Goal: Information Seeking & Learning: Compare options

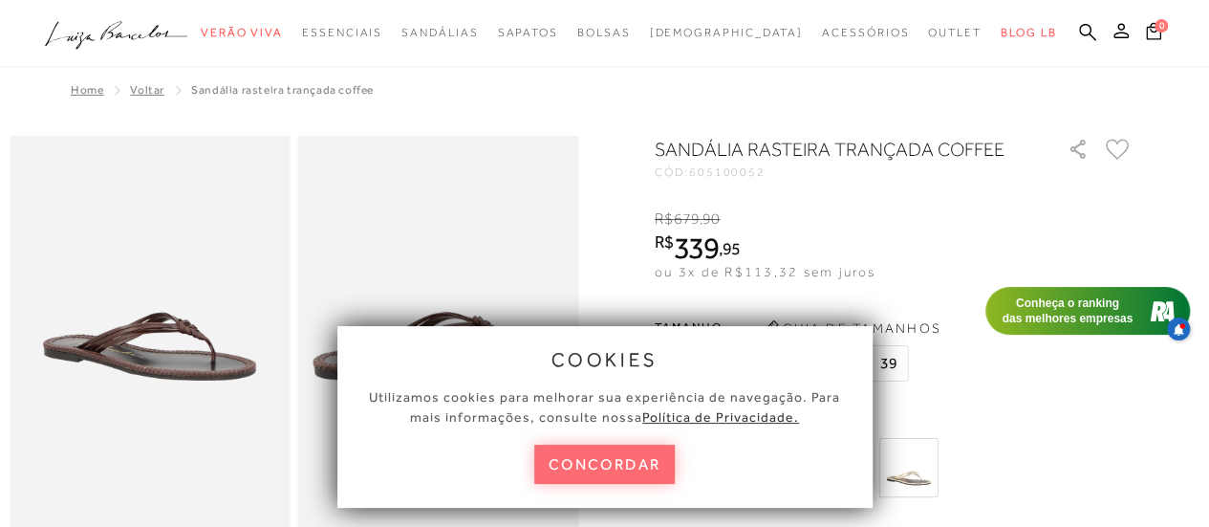
click at [604, 448] on button "concordar" at bounding box center [604, 463] width 141 height 39
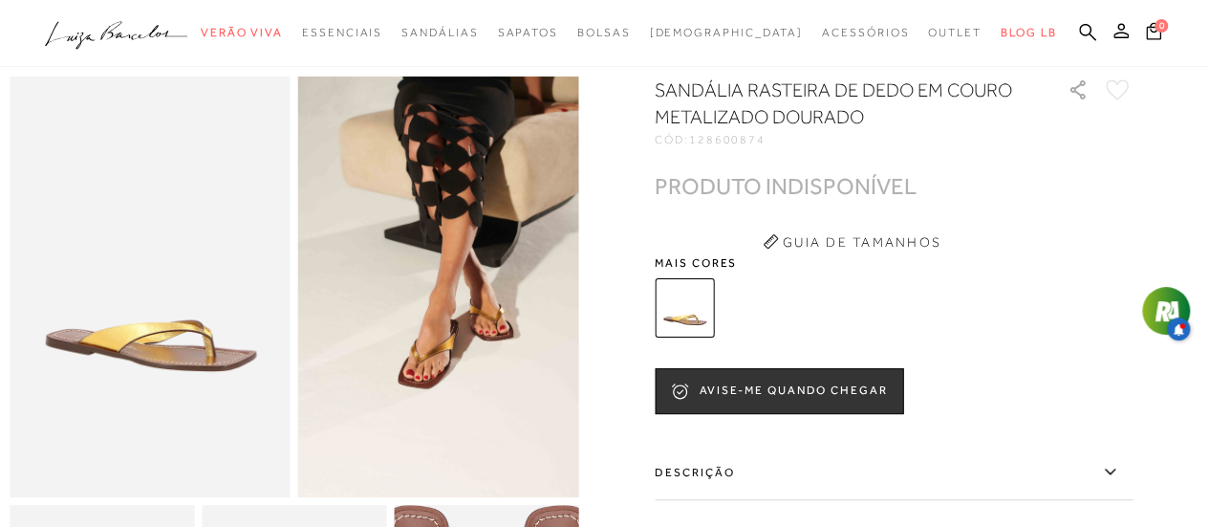
scroll to position [60, 0]
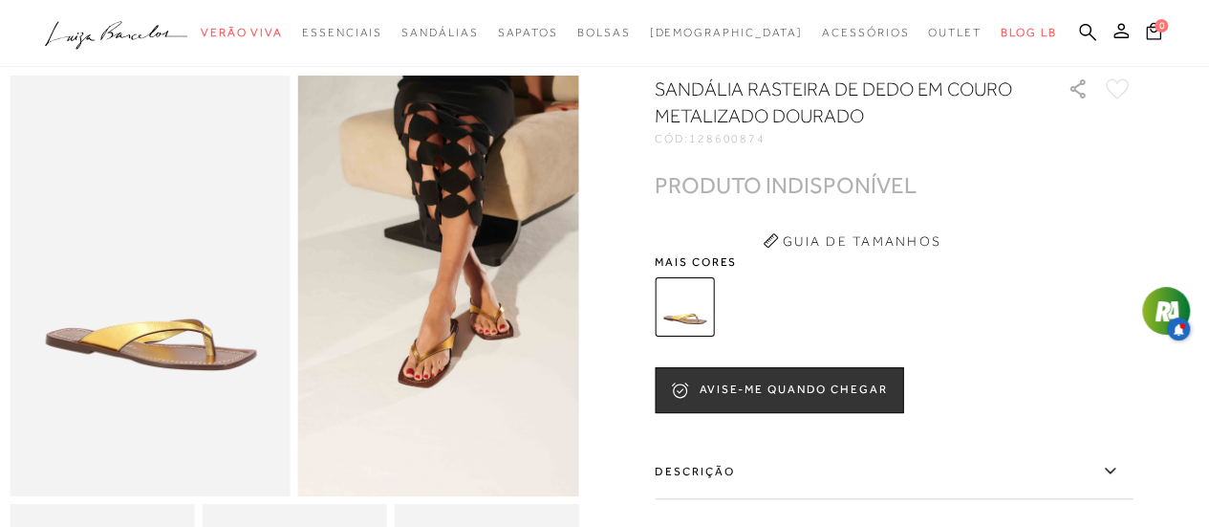
click at [495, 406] on img at bounding box center [438, 286] width 281 height 421
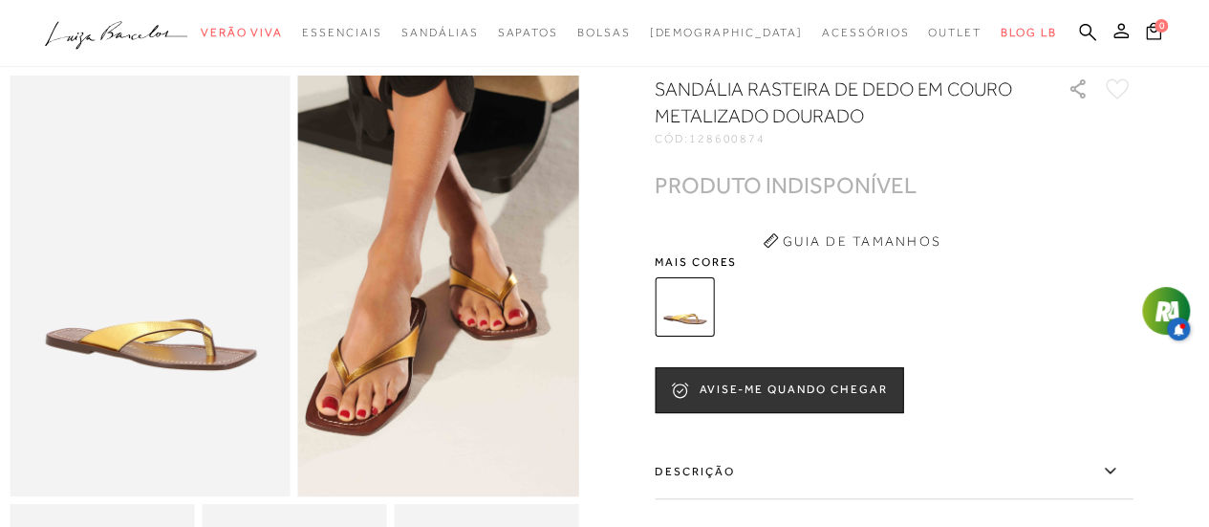
click at [495, 406] on img at bounding box center [385, 233] width 561 height 842
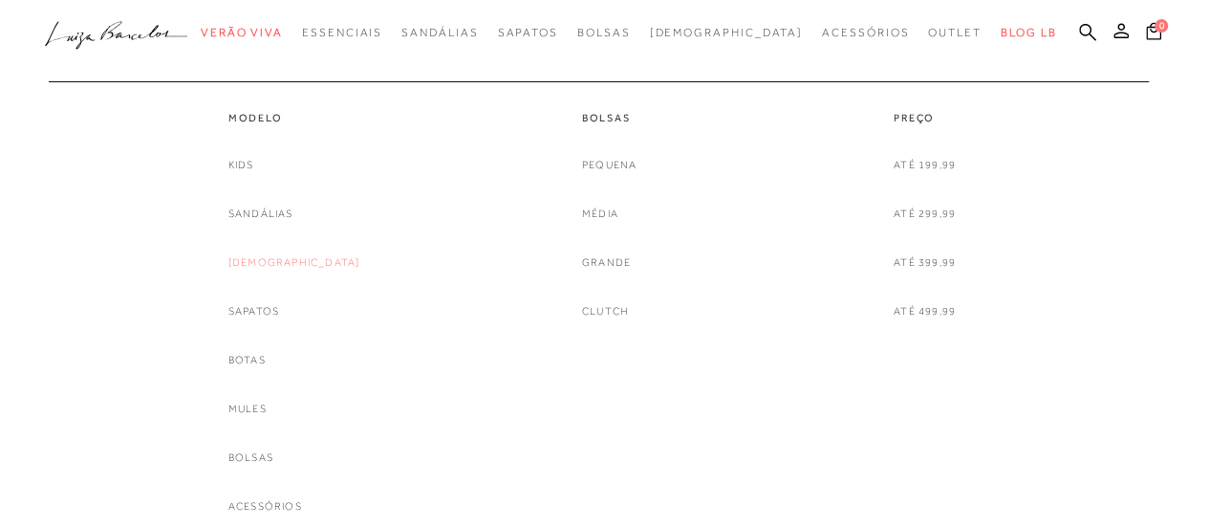
click at [293, 263] on link "[DEMOGRAPHIC_DATA]" at bounding box center [294, 262] width 132 height 20
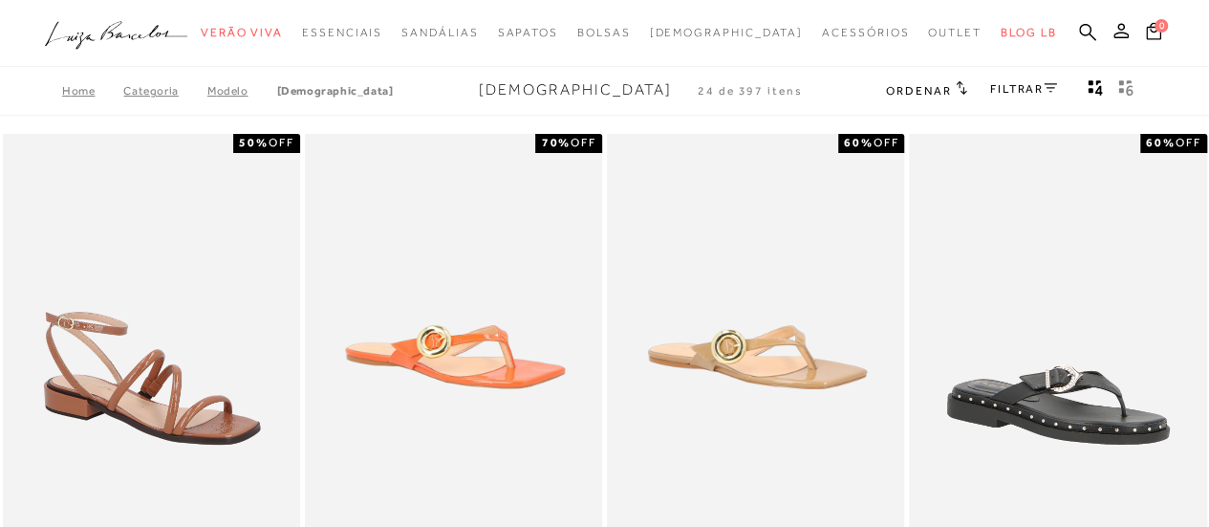
click at [1118, 87] on icon "gridText6Desc" at bounding box center [1125, 87] width 15 height 17
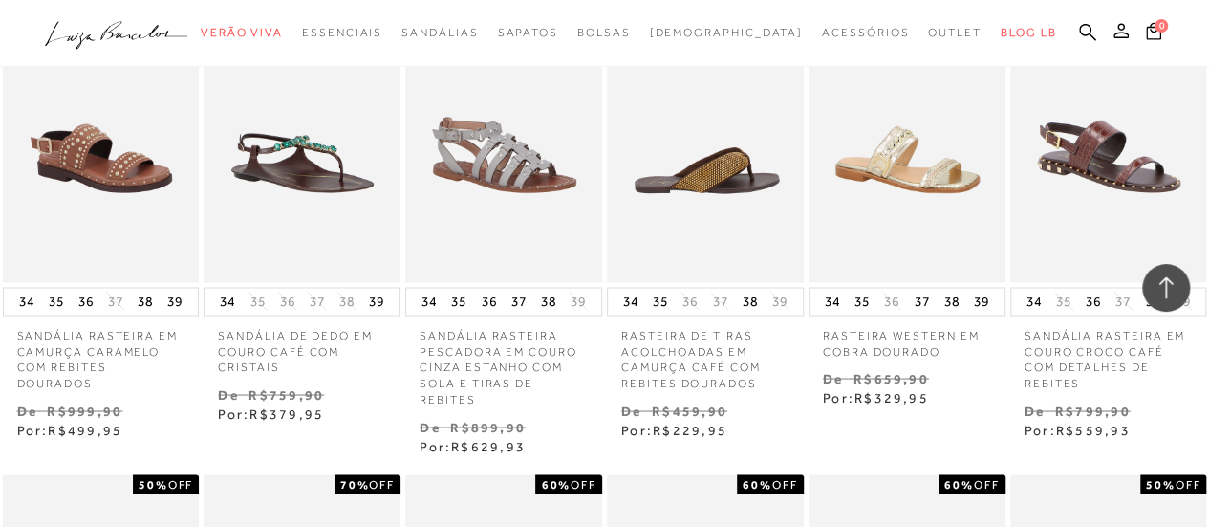
scroll to position [1562, 0]
click at [705, 154] on img at bounding box center [706, 134] width 195 height 295
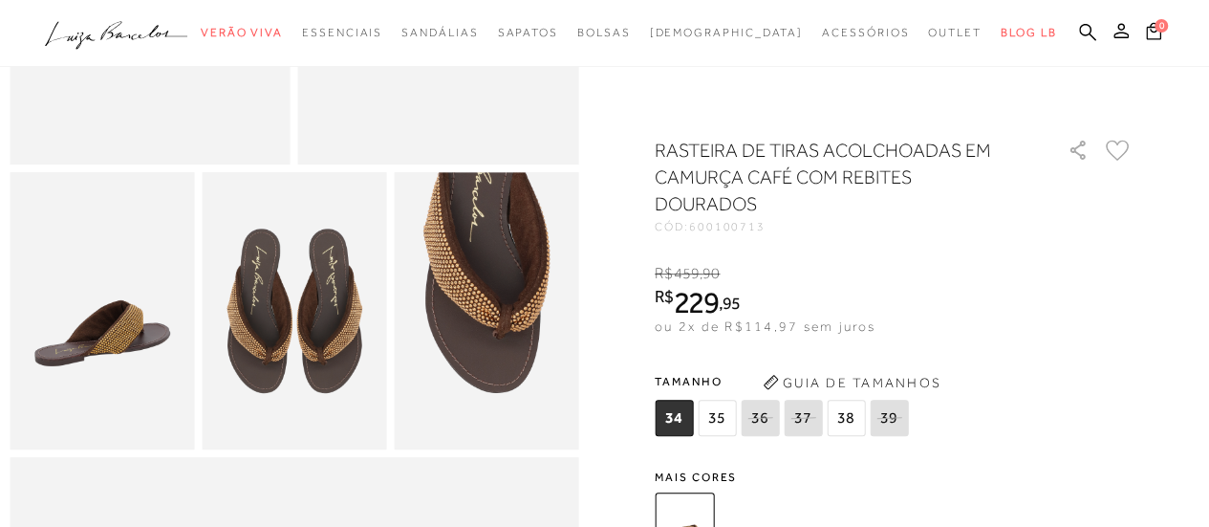
scroll to position [408, 0]
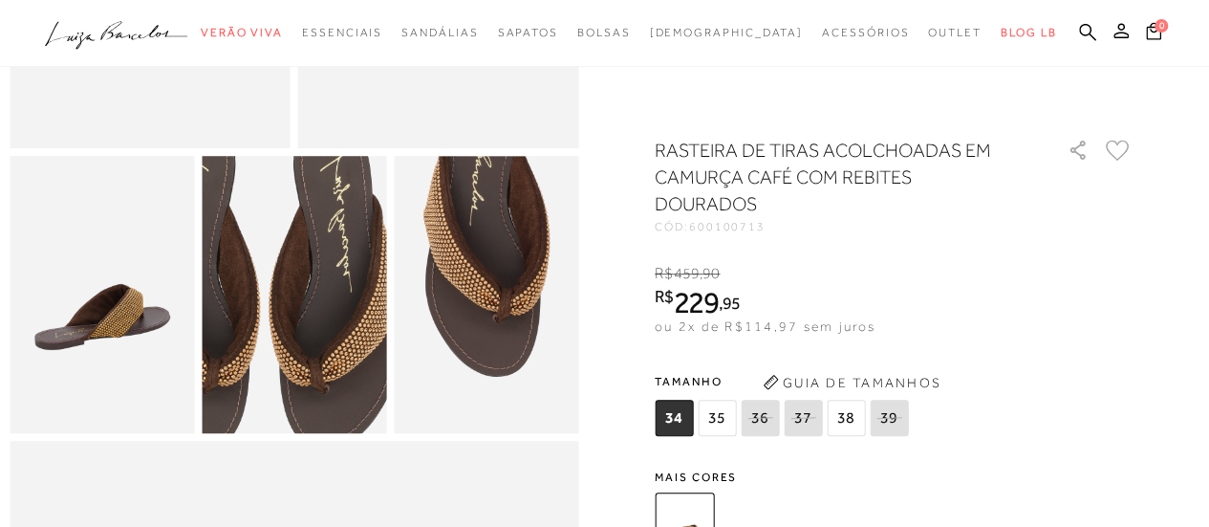
click at [325, 318] on img at bounding box center [263, 284] width 369 height 553
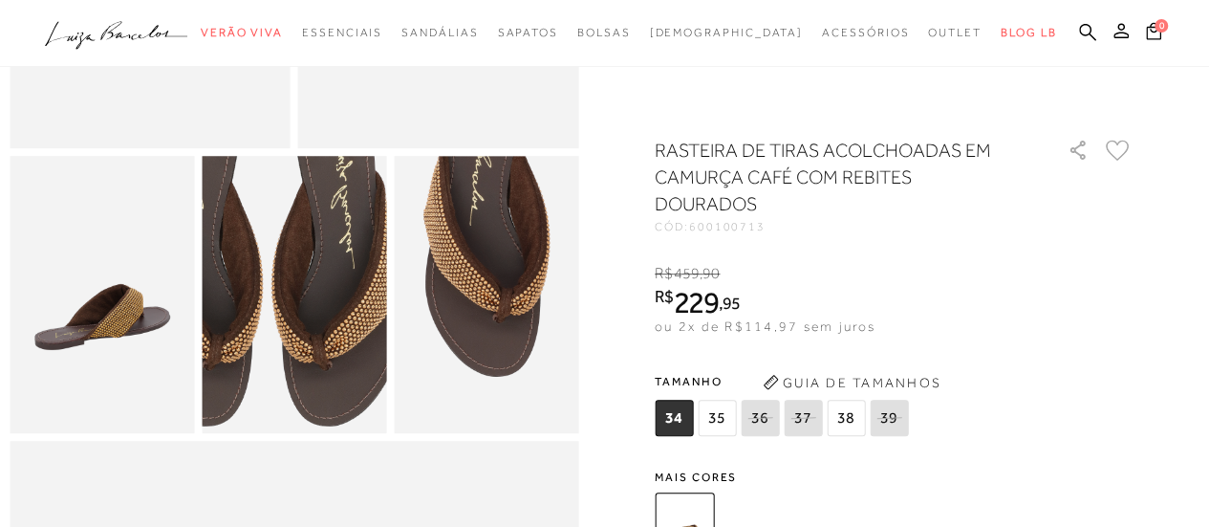
click at [322, 342] on img at bounding box center [266, 261] width 369 height 553
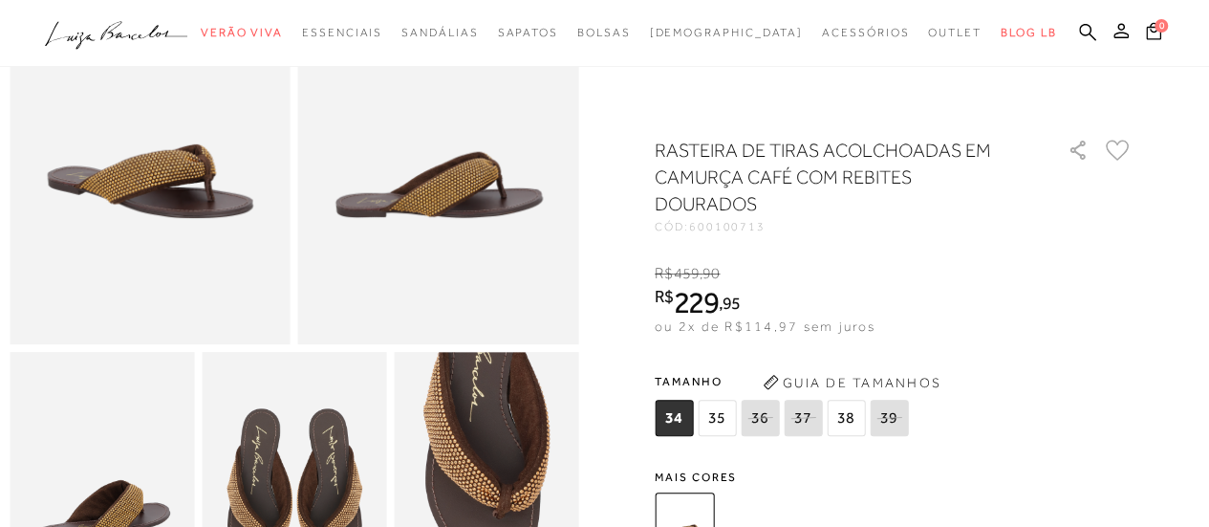
scroll to position [0, 0]
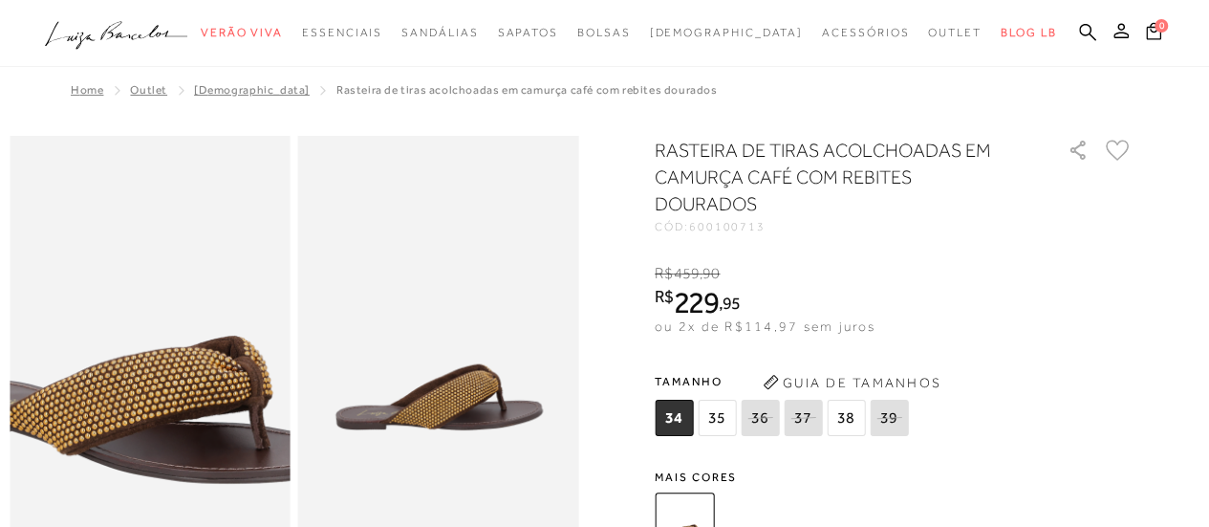
click at [157, 383] on img at bounding box center [139, 315] width 561 height 842
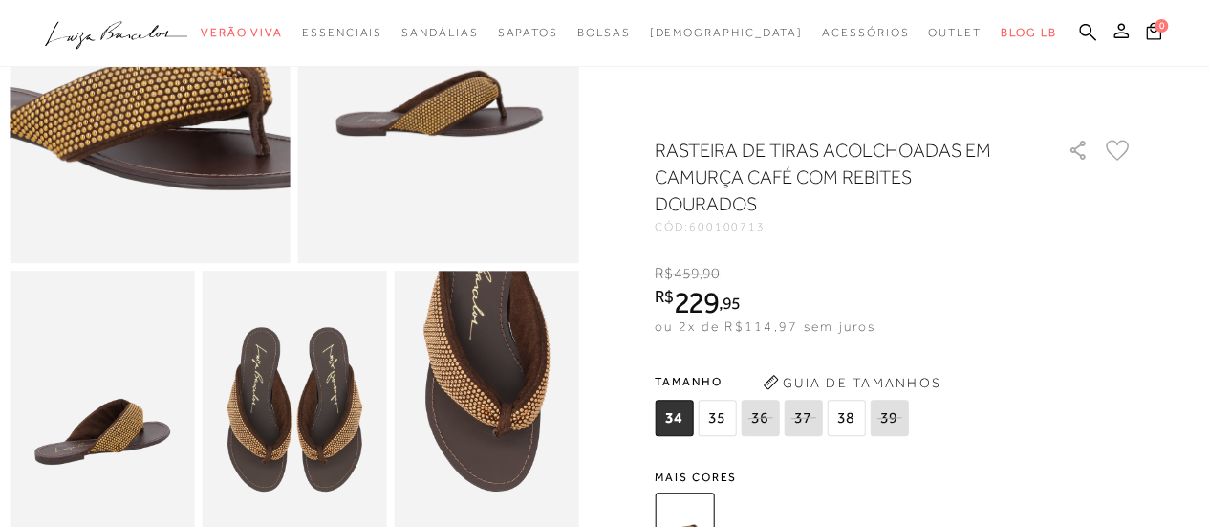
scroll to position [294, 0]
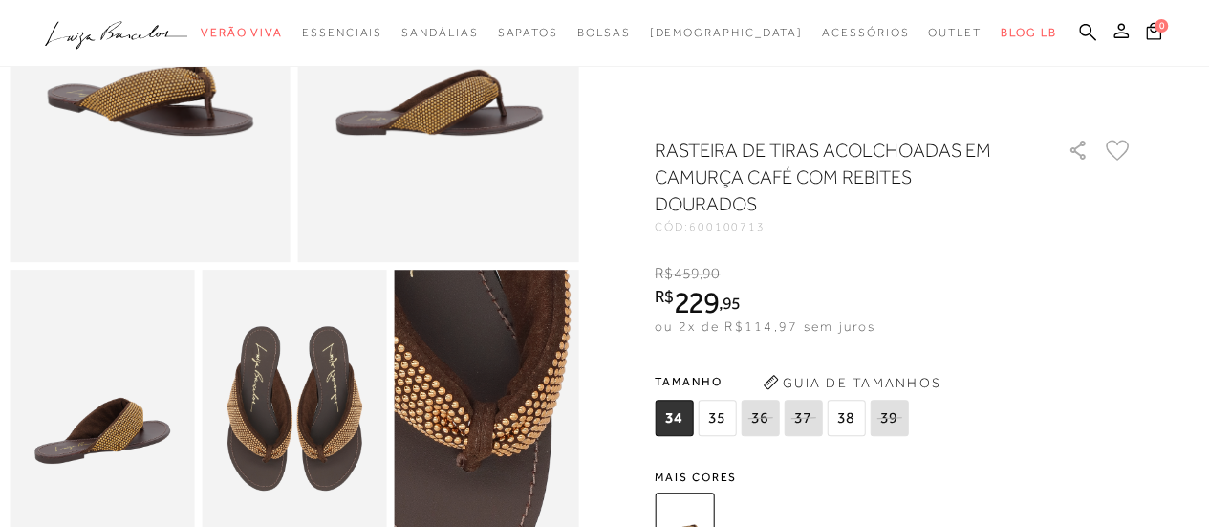
click at [534, 416] on img at bounding box center [443, 414] width 369 height 553
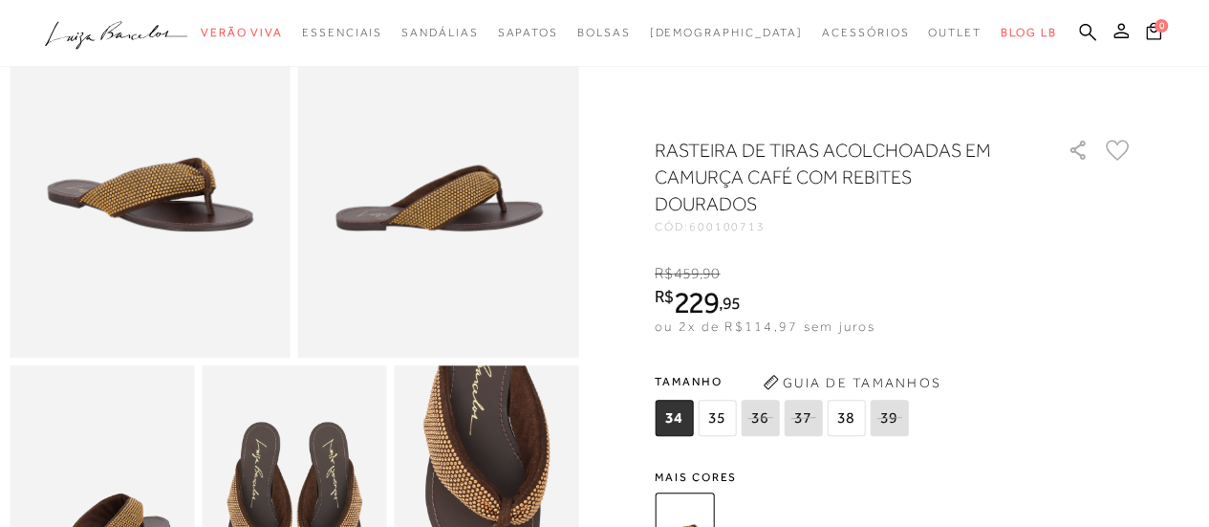
scroll to position [0, 0]
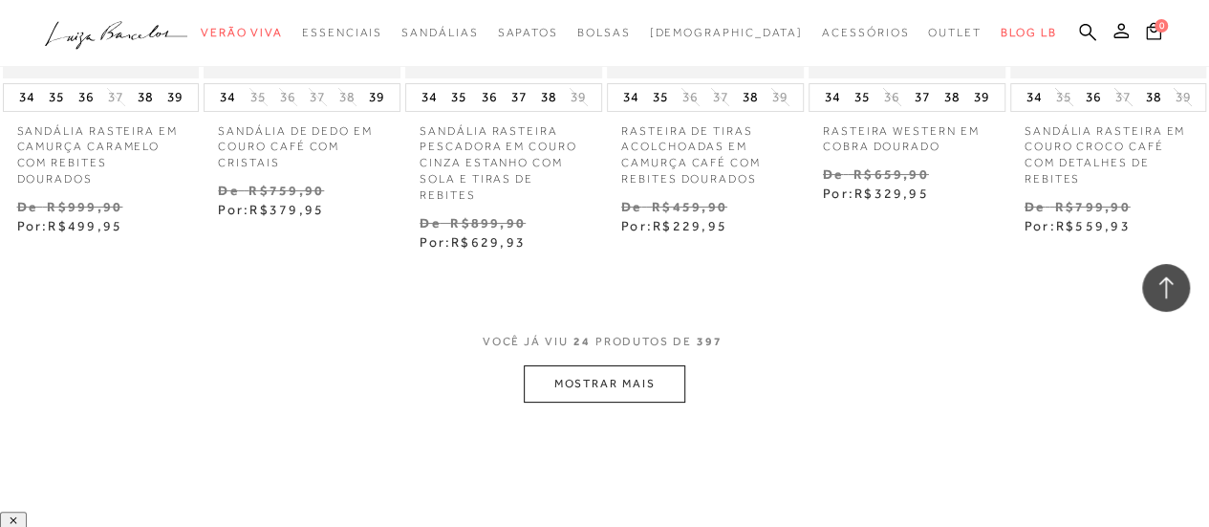
scroll to position [3706, 0]
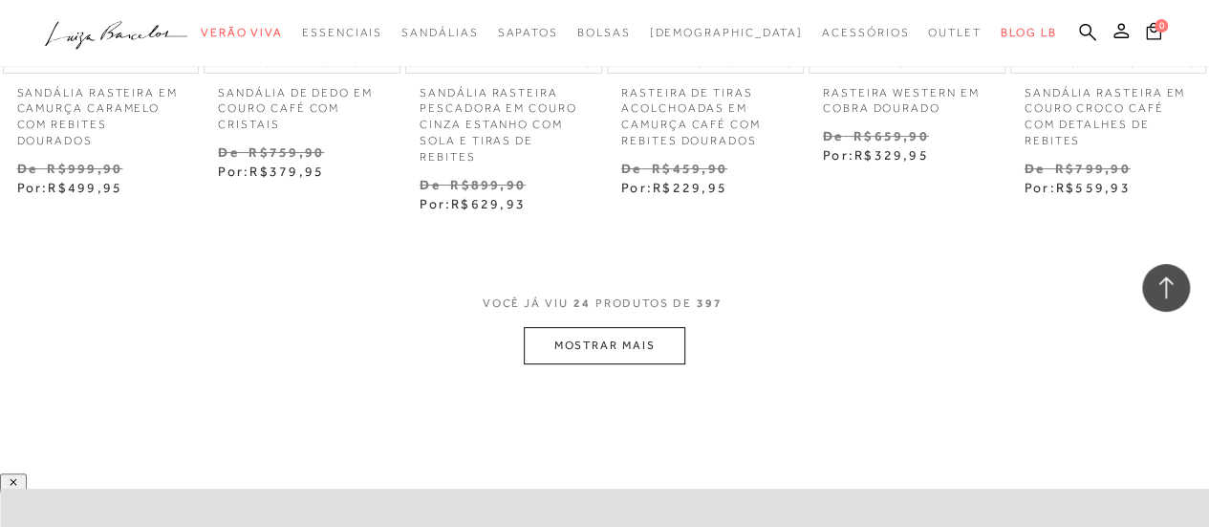
click at [619, 338] on button "MOSTRAR MAIS" at bounding box center [604, 345] width 161 height 37
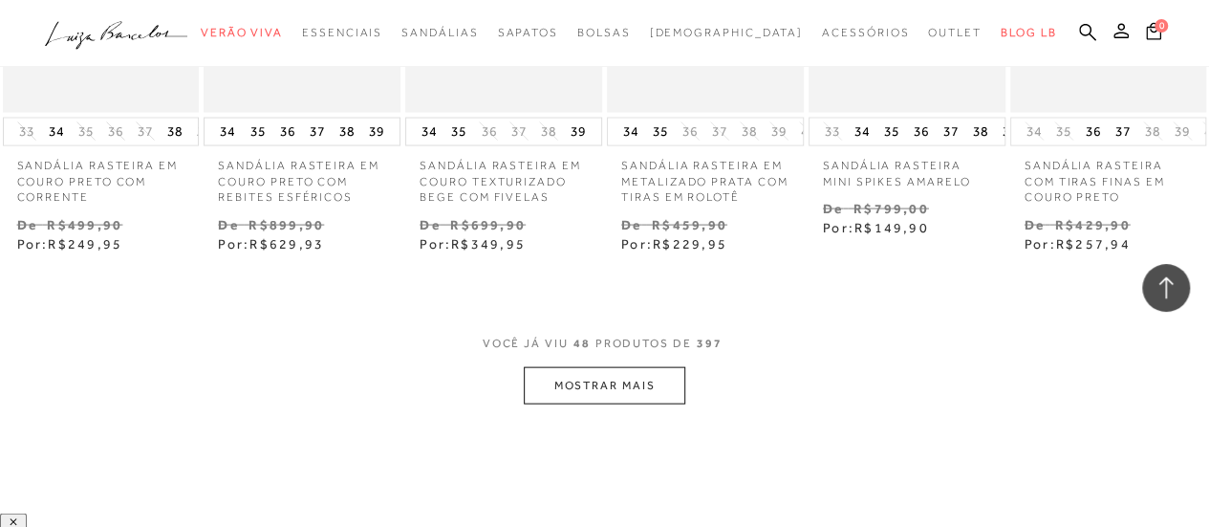
scroll to position [5599, 0]
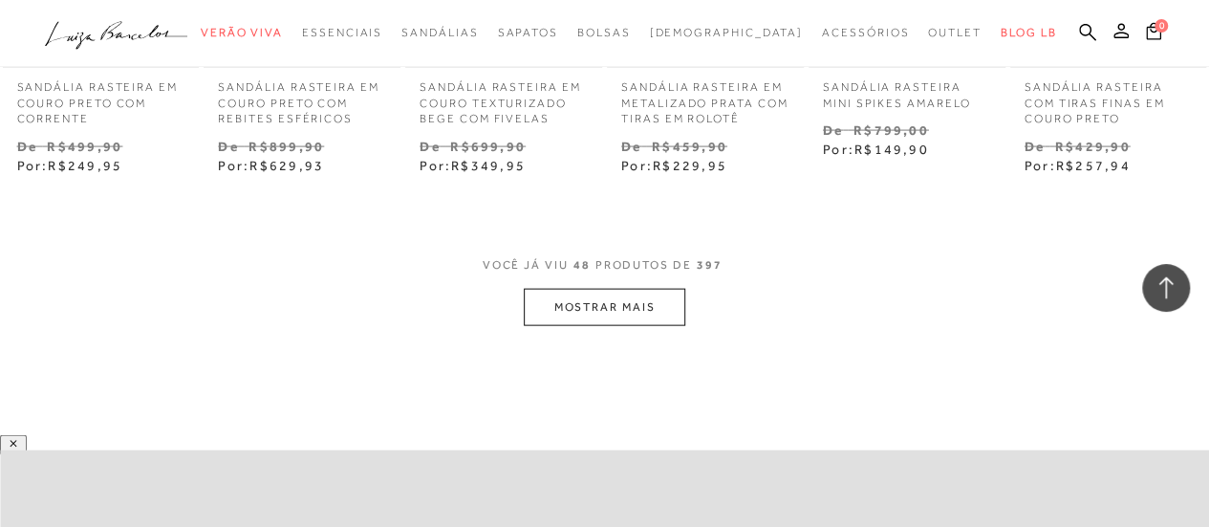
click at [606, 315] on button "MOSTRAR MAIS" at bounding box center [604, 307] width 161 height 37
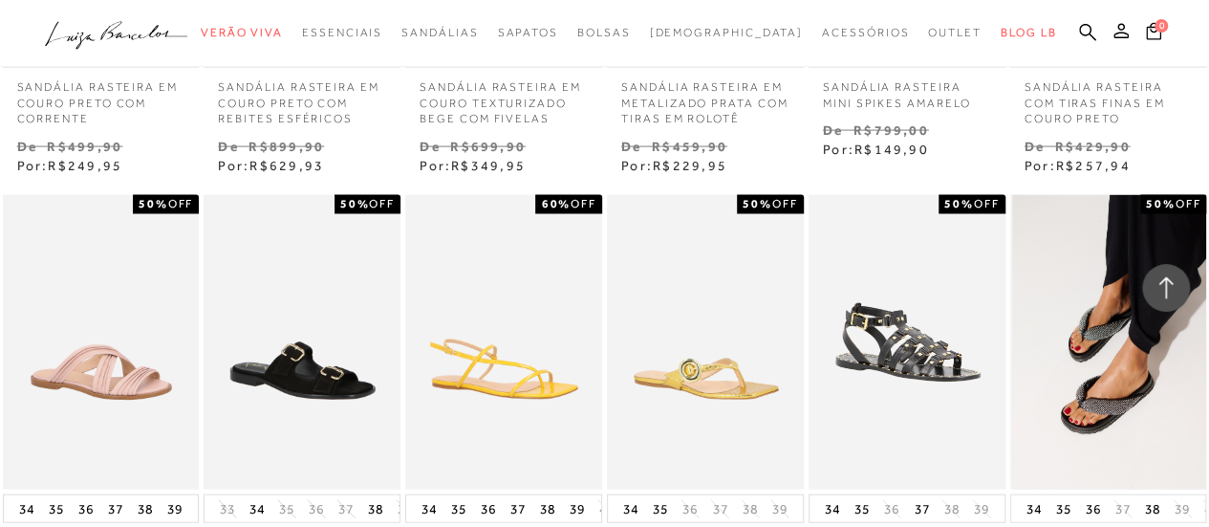
click at [1114, 401] on img at bounding box center [1109, 342] width 195 height 295
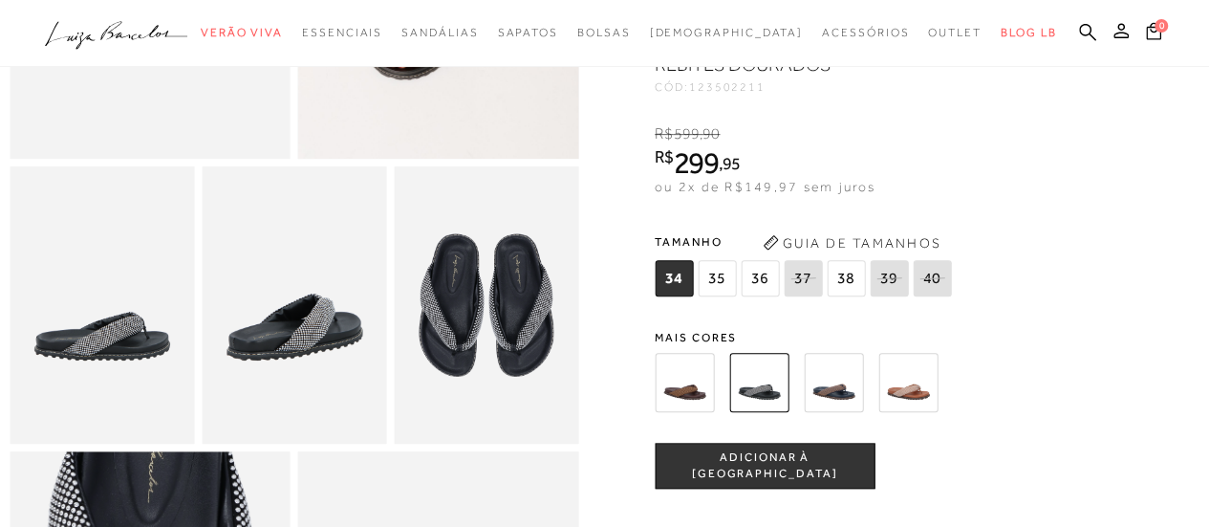
scroll to position [463, 0]
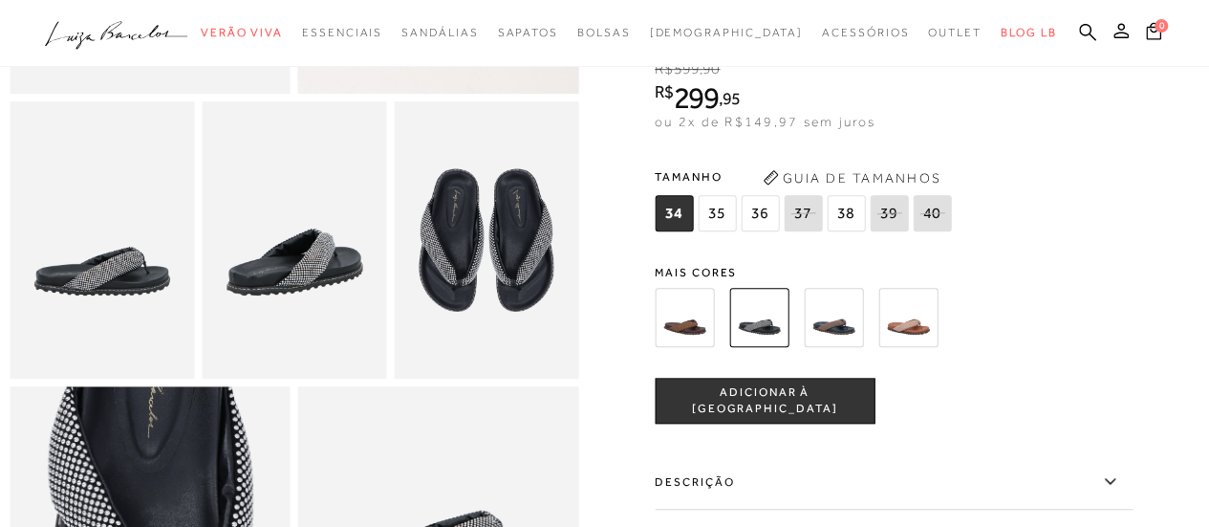
click at [845, 347] on img at bounding box center [833, 317] width 59 height 59
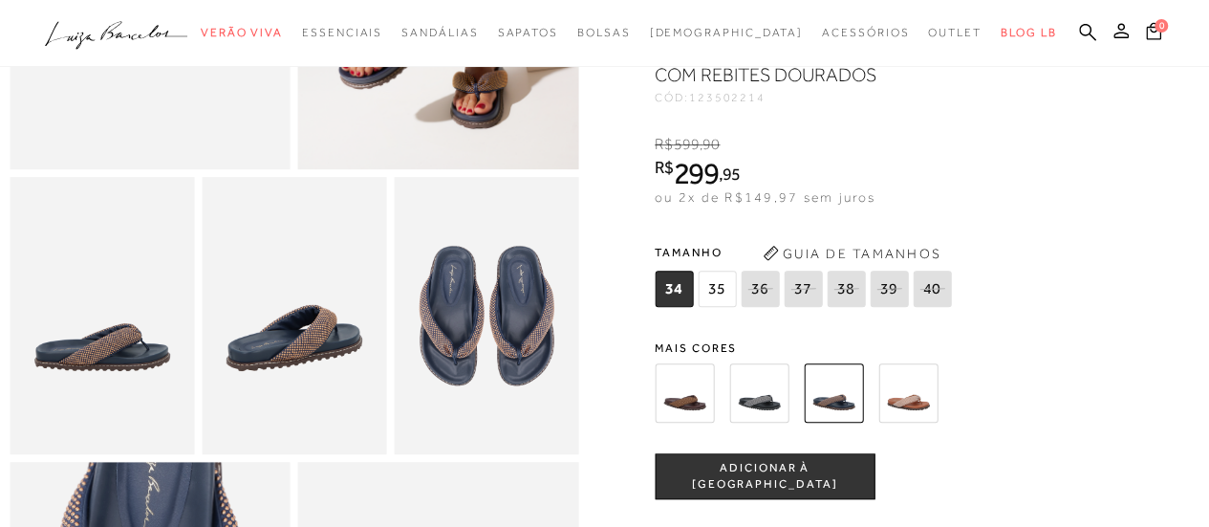
scroll to position [388, 0]
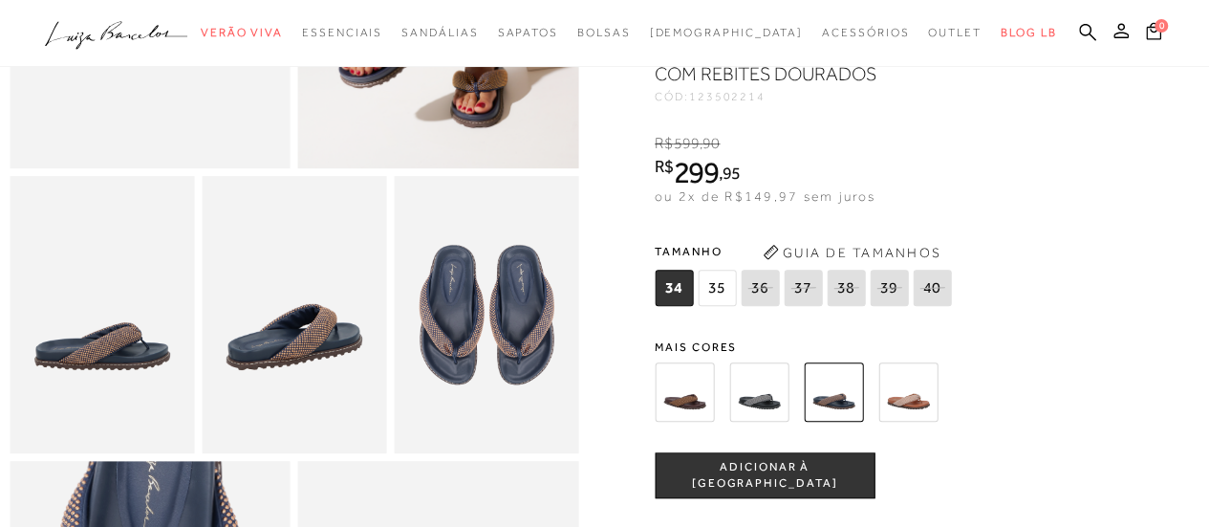
click at [703, 421] on img at bounding box center [684, 391] width 59 height 59
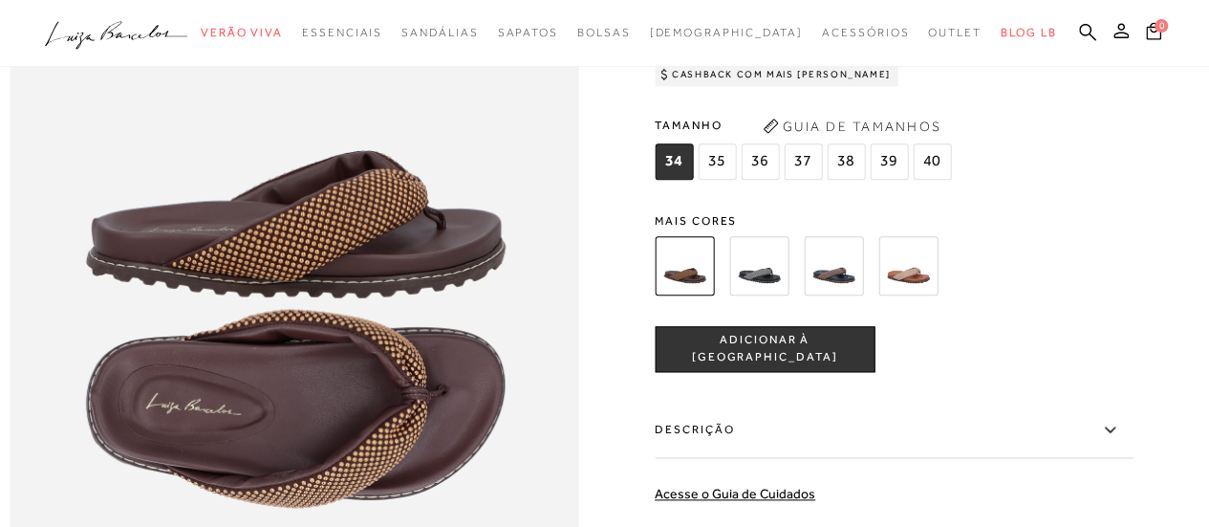
scroll to position [960, 0]
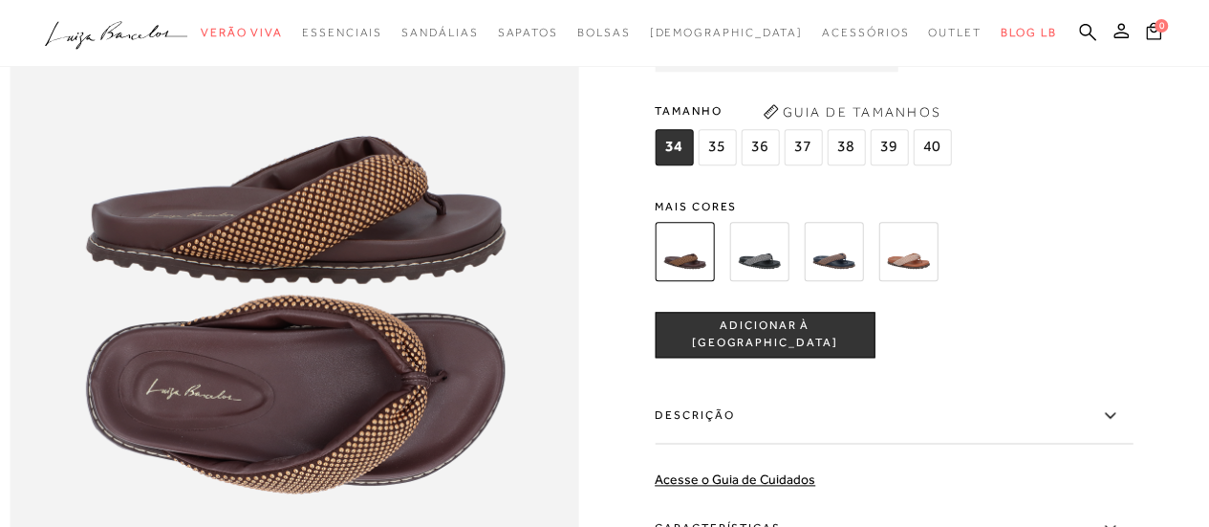
click at [908, 281] on img at bounding box center [907, 251] width 59 height 59
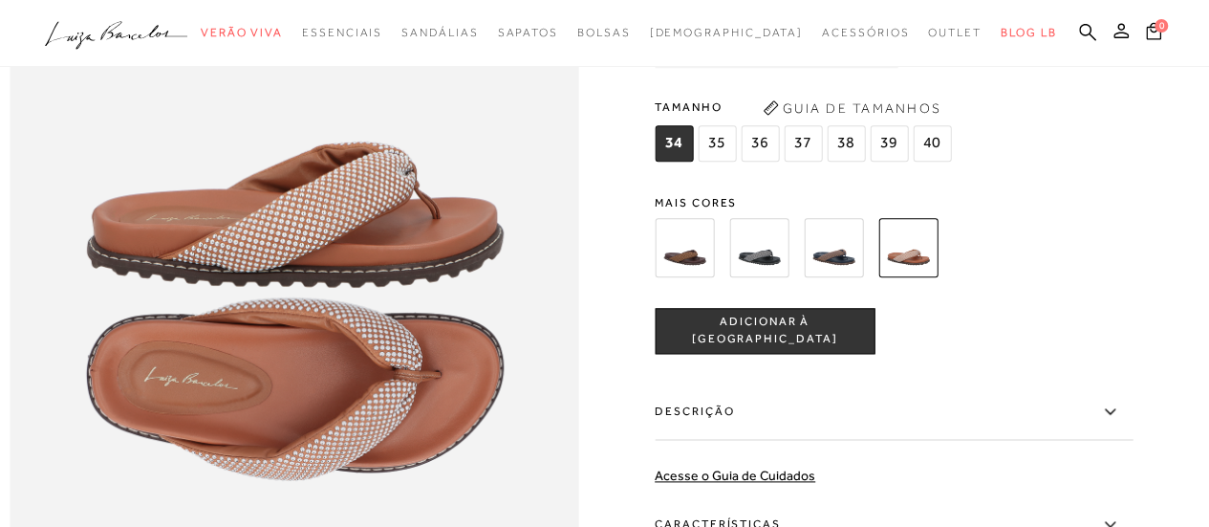
scroll to position [962, 0]
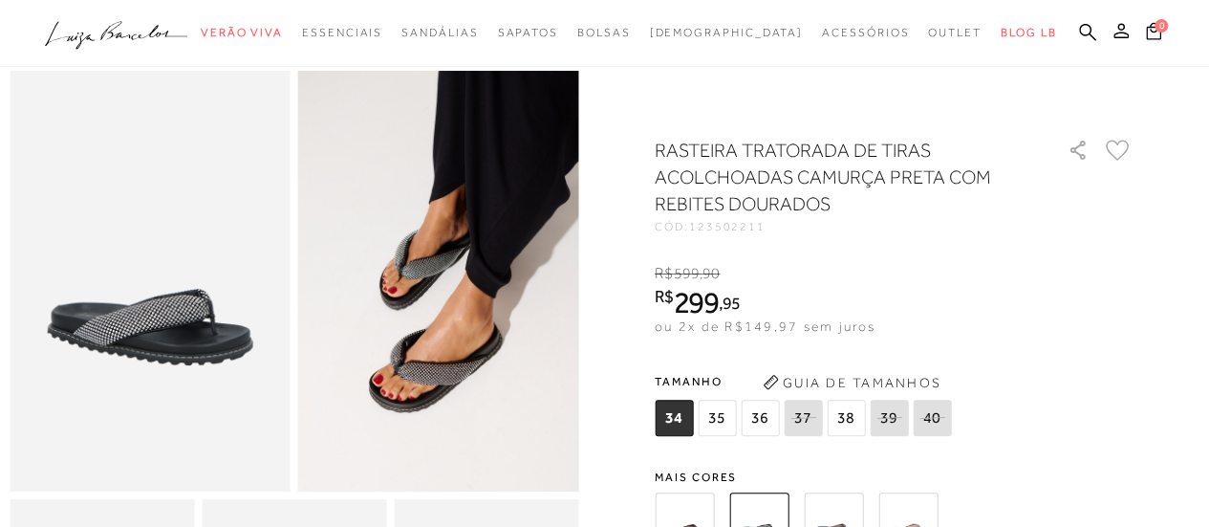
scroll to position [66, 0]
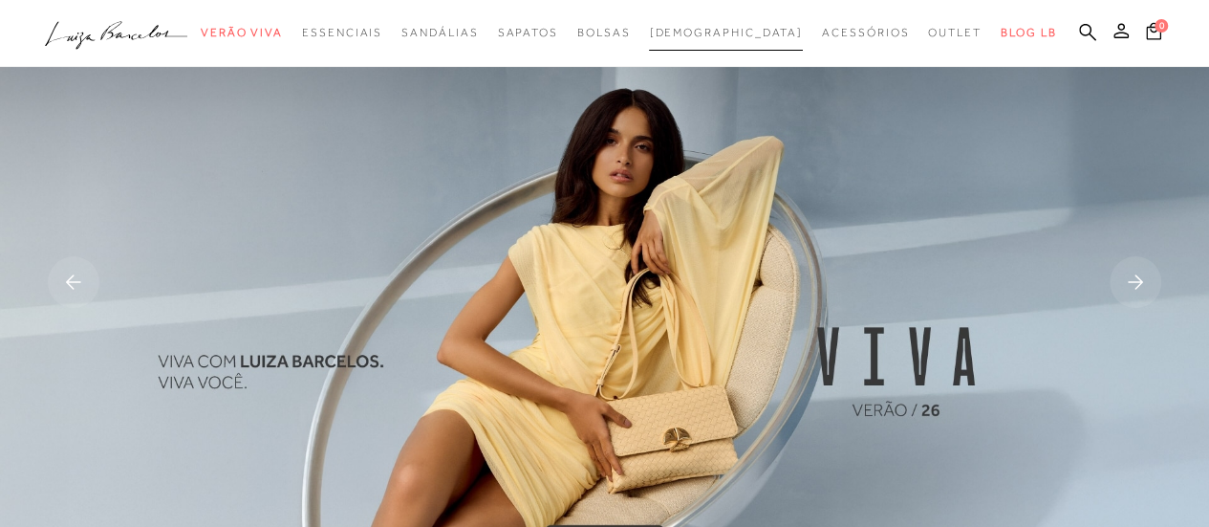
click at [711, 31] on span "[DEMOGRAPHIC_DATA]" at bounding box center [726, 32] width 154 height 13
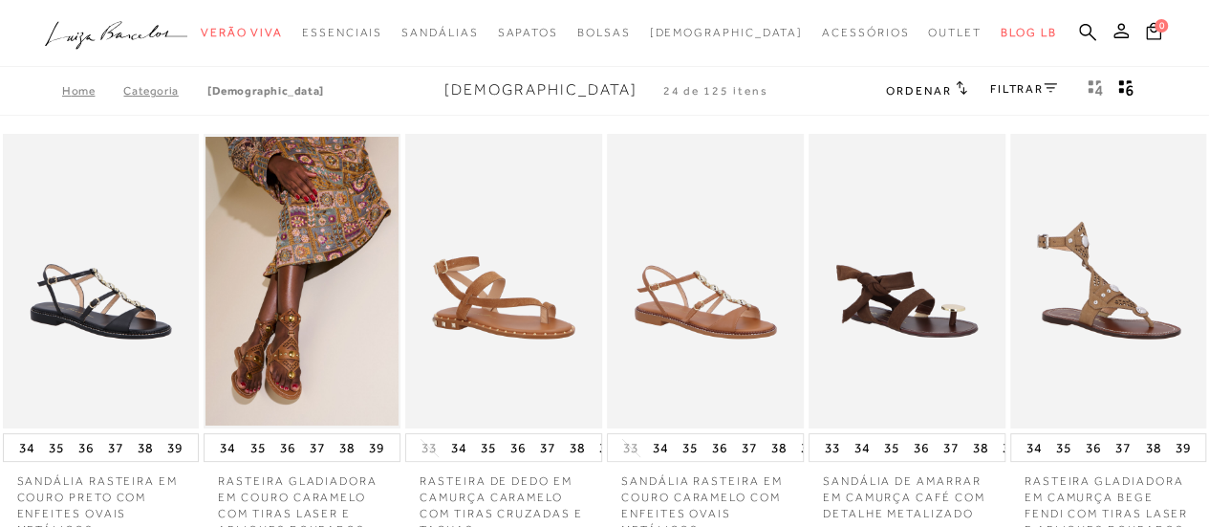
click at [1012, 90] on link "FILTRAR" at bounding box center [1023, 88] width 67 height 13
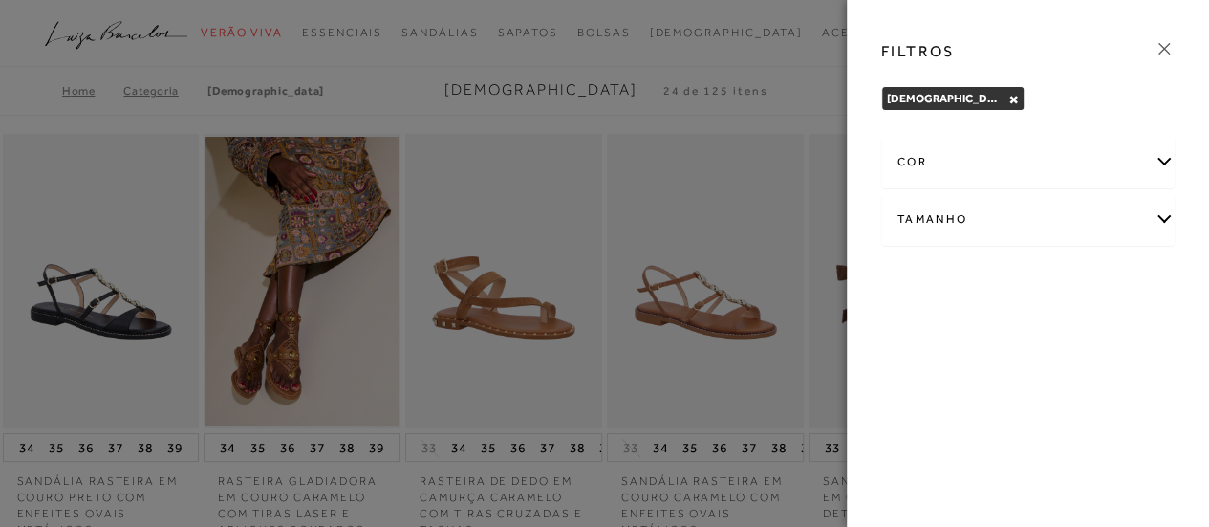
click at [1154, 60] on link at bounding box center [1164, 51] width 21 height 27
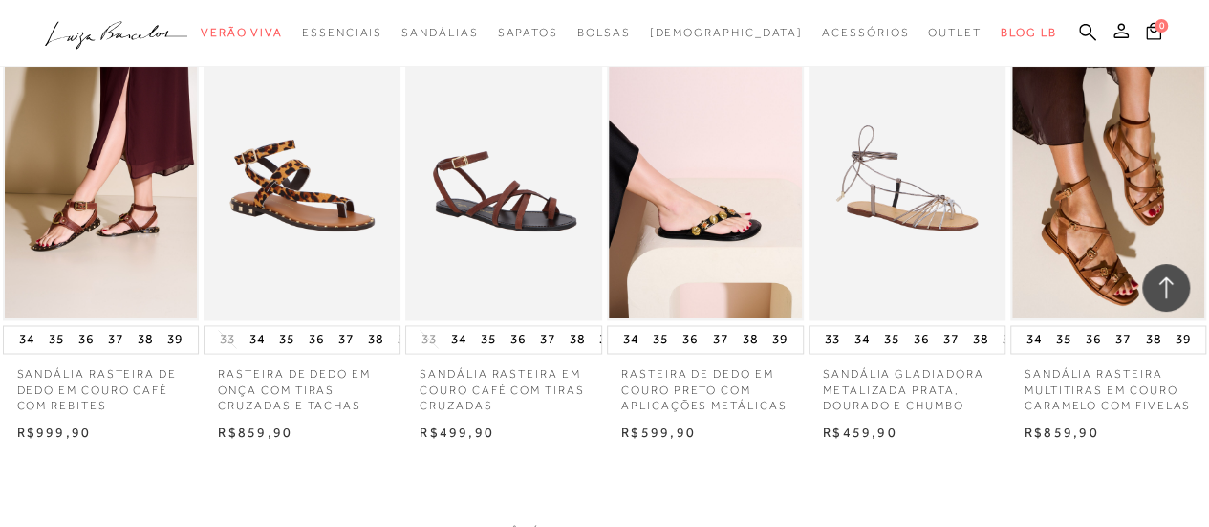
scroll to position [1464, 0]
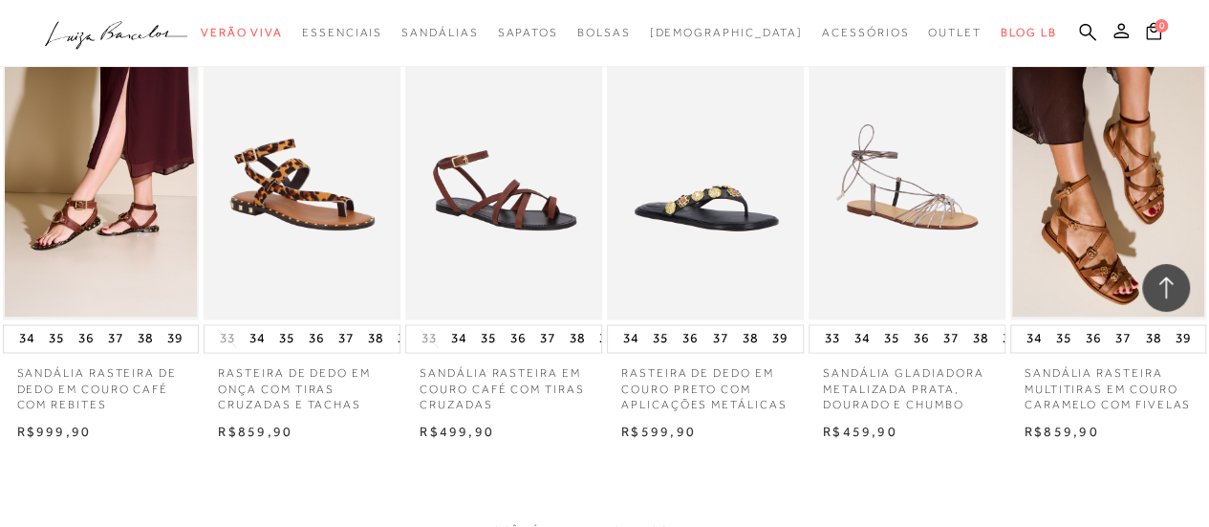
click at [726, 265] on img at bounding box center [706, 171] width 195 height 295
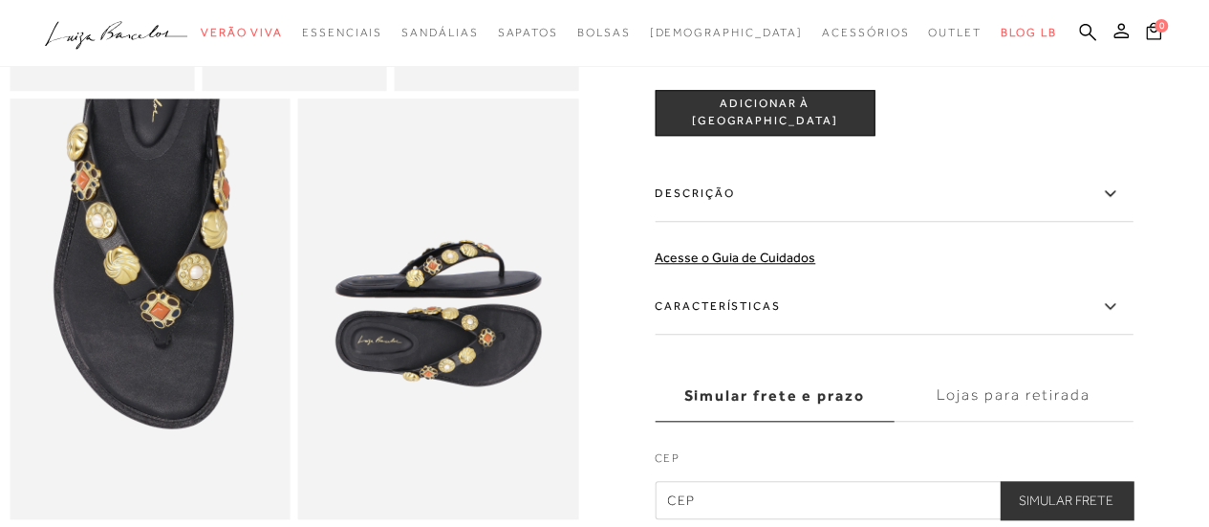
scroll to position [751, 0]
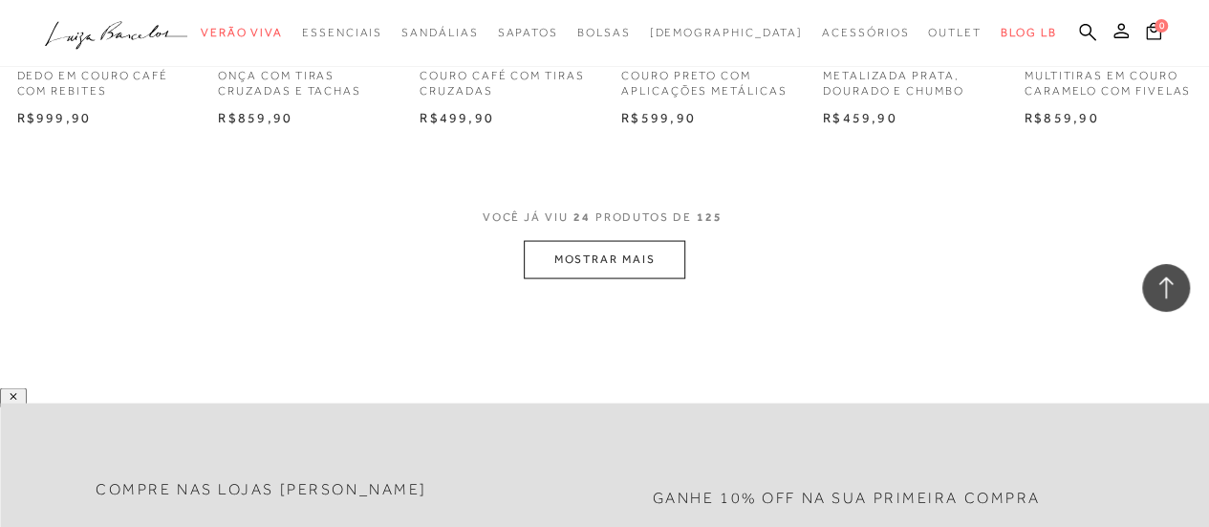
scroll to position [1789, 0]
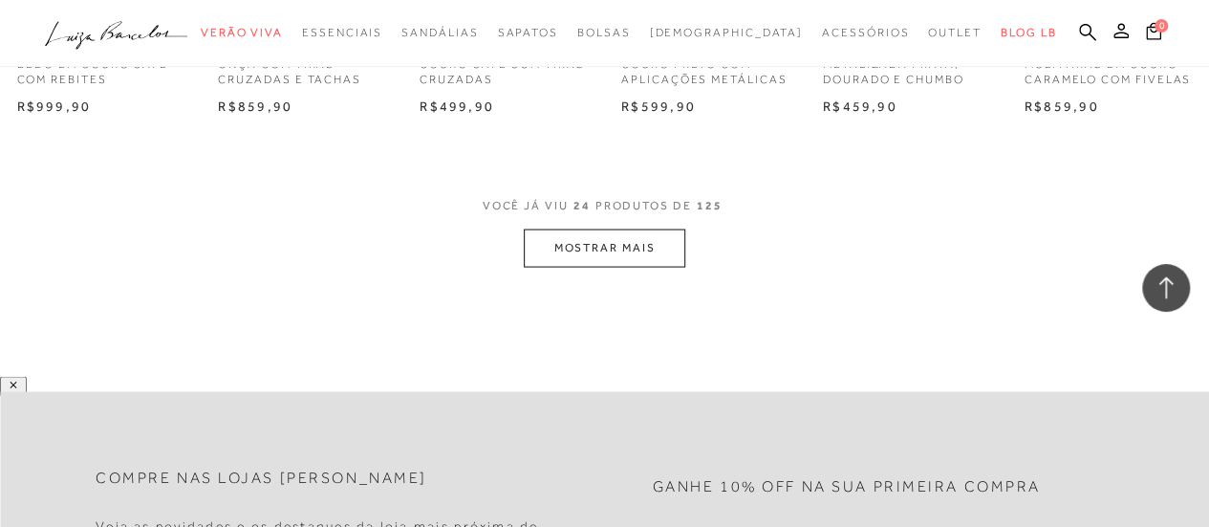
click at [604, 249] on button "MOSTRAR MAIS" at bounding box center [604, 246] width 161 height 37
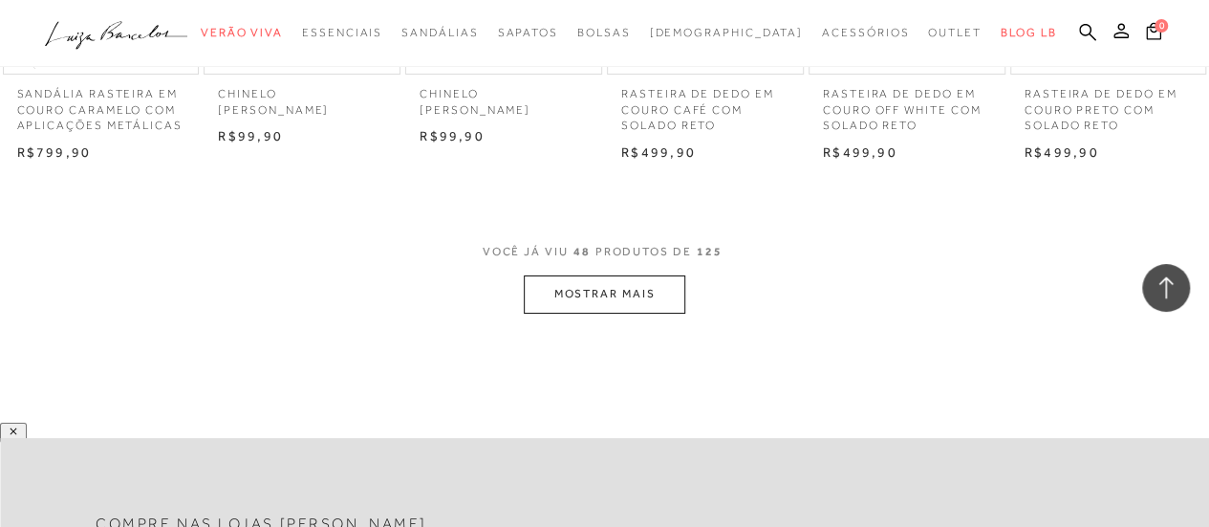
scroll to position [3549, 0]
click at [602, 309] on button "MOSTRAR MAIS" at bounding box center [604, 292] width 161 height 37
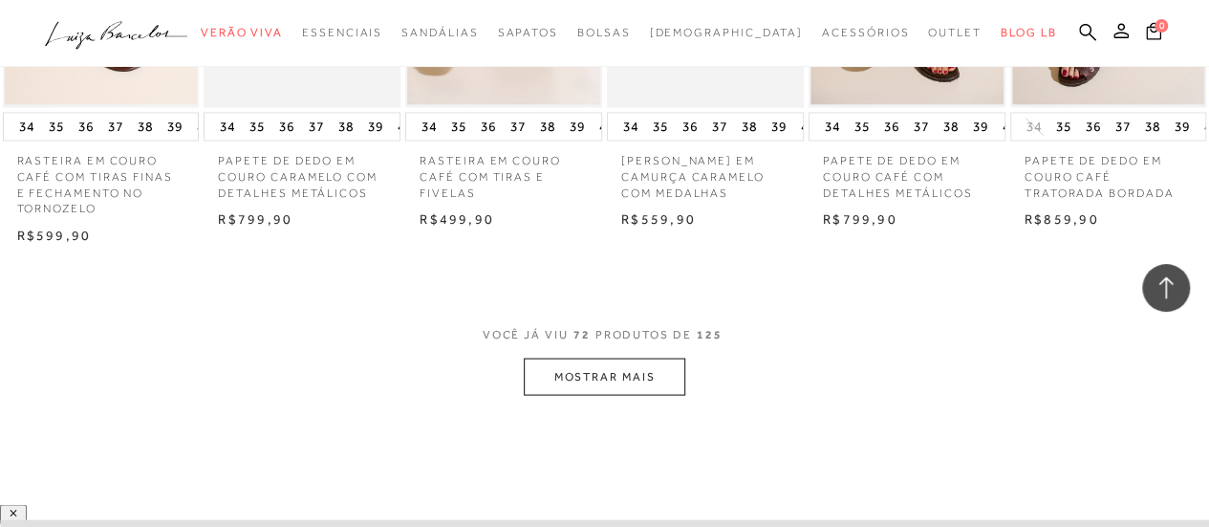
scroll to position [5365, 0]
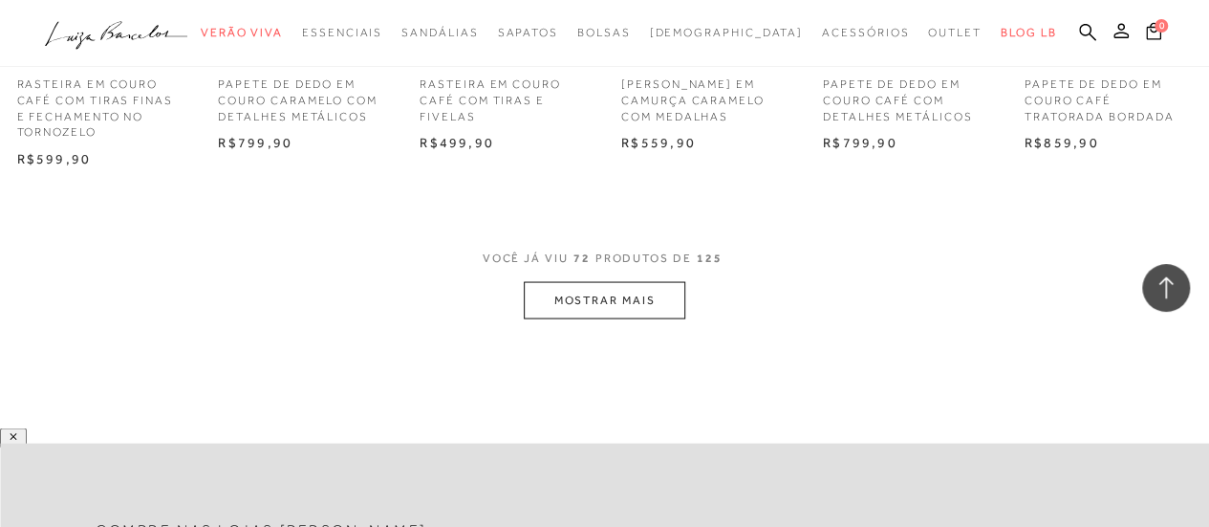
click at [648, 298] on button "MOSTRAR MAIS" at bounding box center [604, 299] width 161 height 37
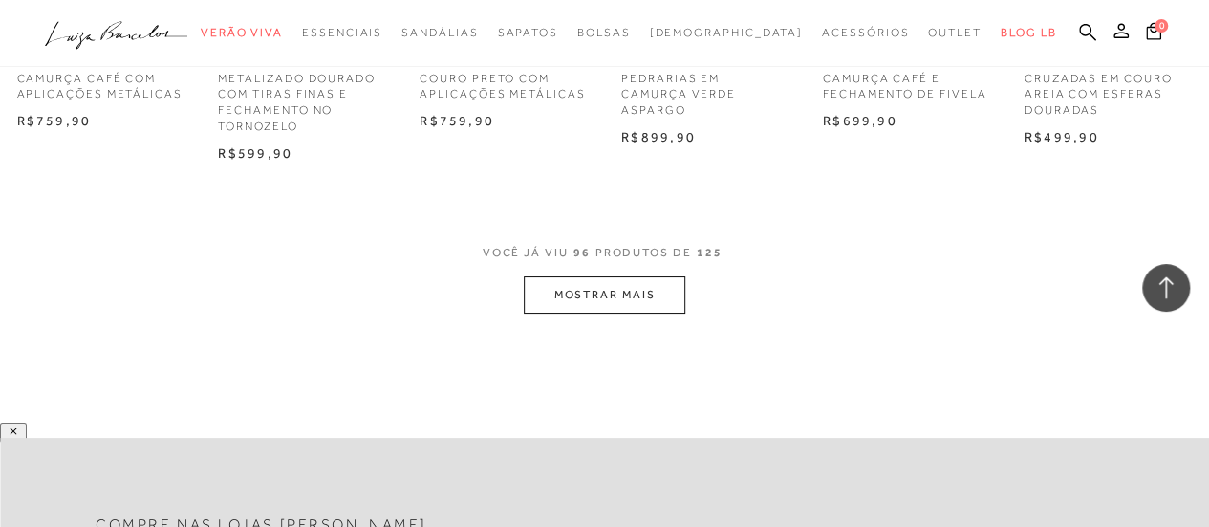
scroll to position [7328, 0]
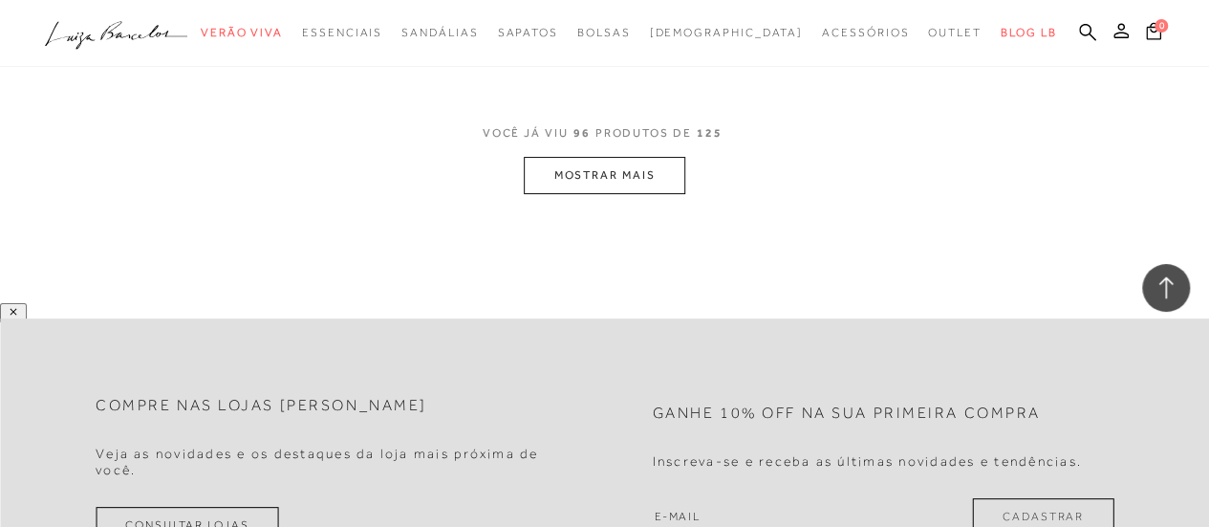
click at [607, 177] on button "MOSTRAR MAIS" at bounding box center [604, 175] width 161 height 37
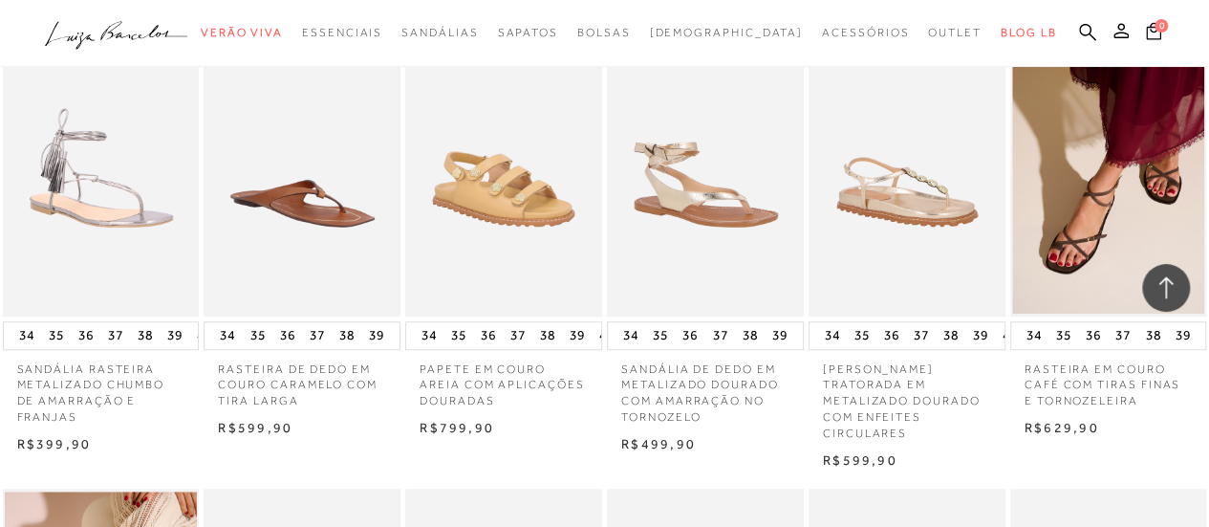
scroll to position [7795, 0]
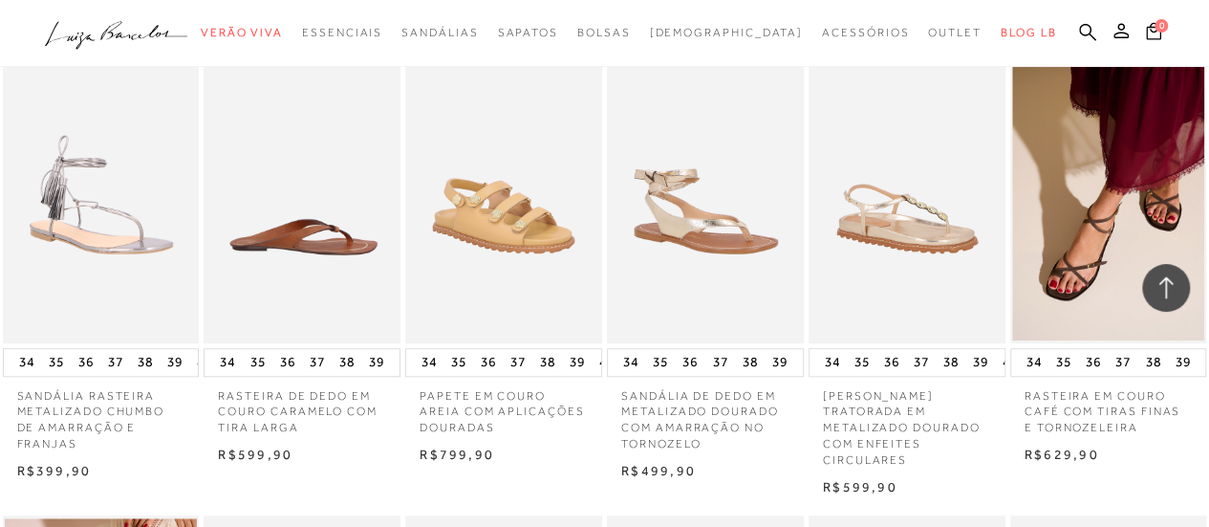
click at [302, 242] on img at bounding box center [302, 195] width 195 height 295
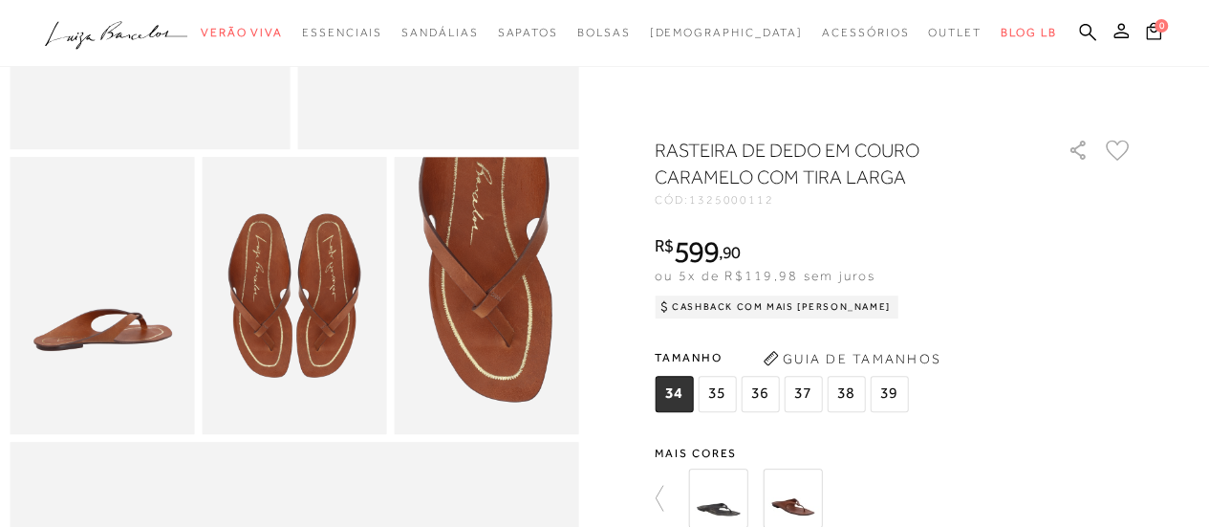
scroll to position [408, 0]
click at [789, 506] on img at bounding box center [792, 497] width 59 height 59
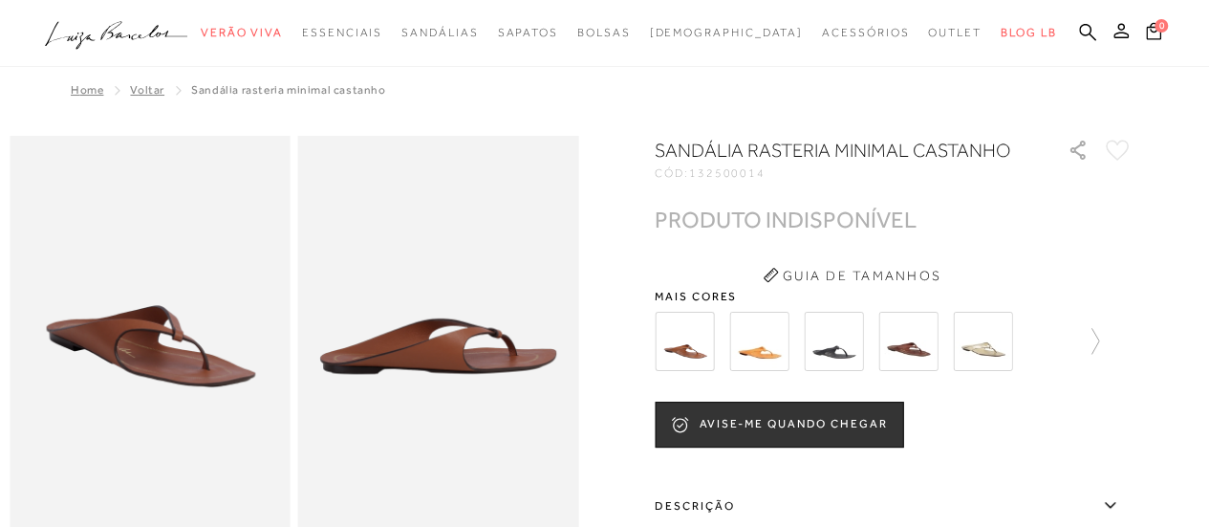
click at [826, 339] on img at bounding box center [833, 341] width 59 height 59
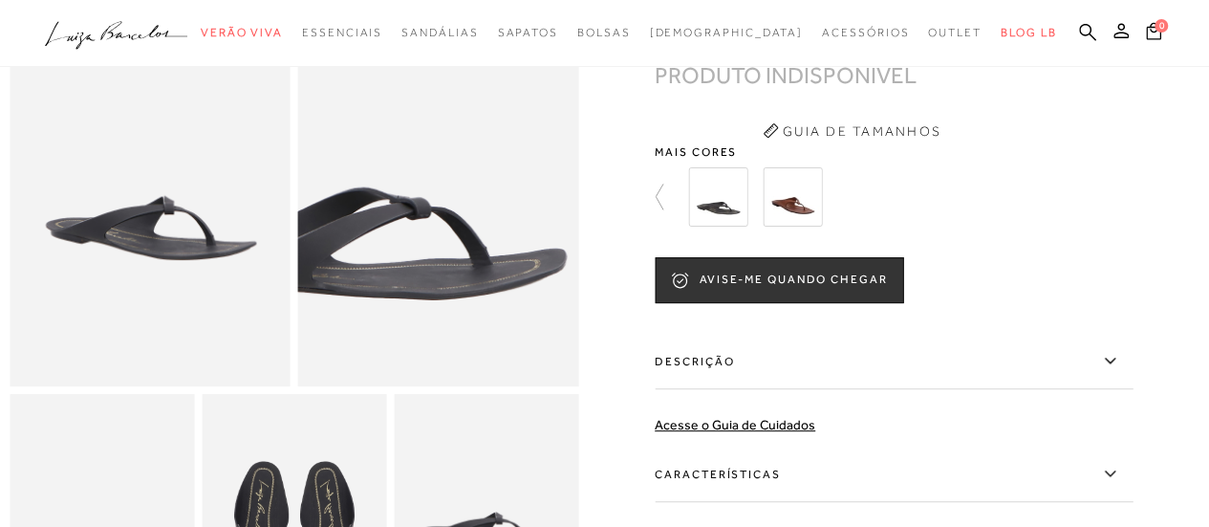
scroll to position [188, 0]
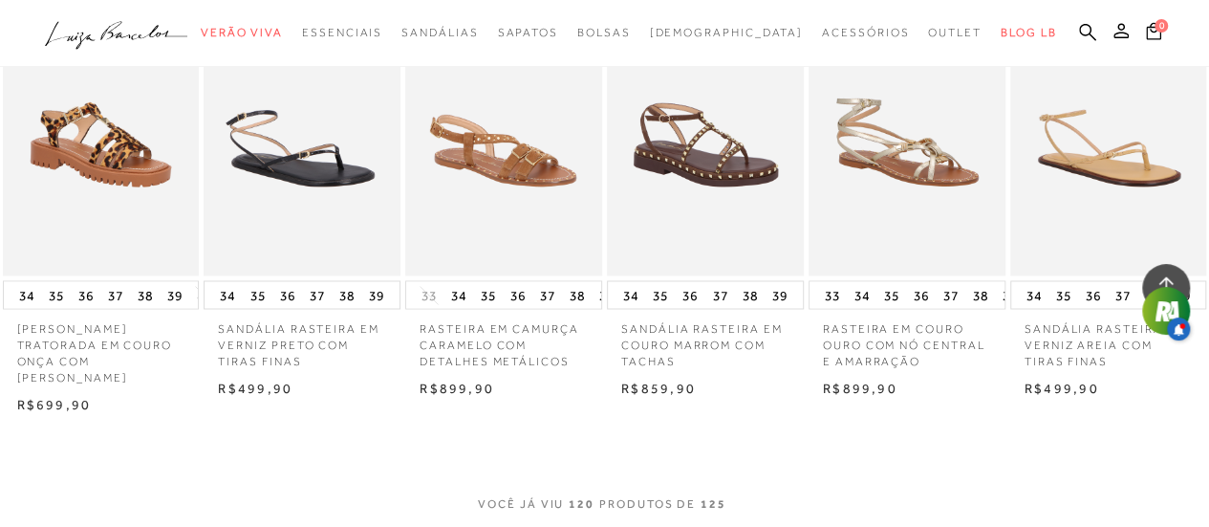
scroll to position [8978, 0]
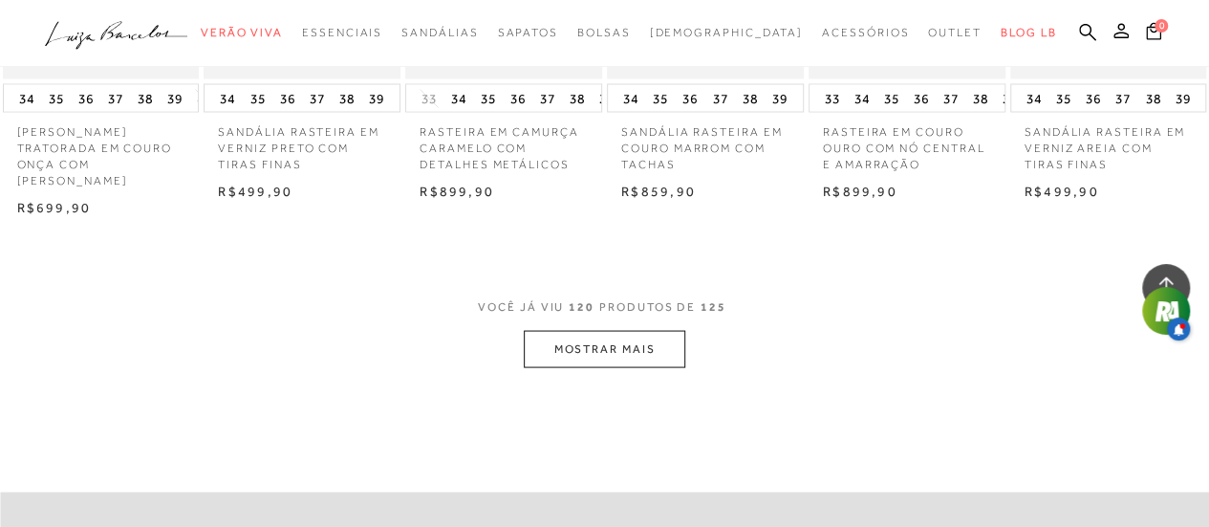
click at [631, 330] on button "MOSTRAR MAIS" at bounding box center [604, 348] width 161 height 37
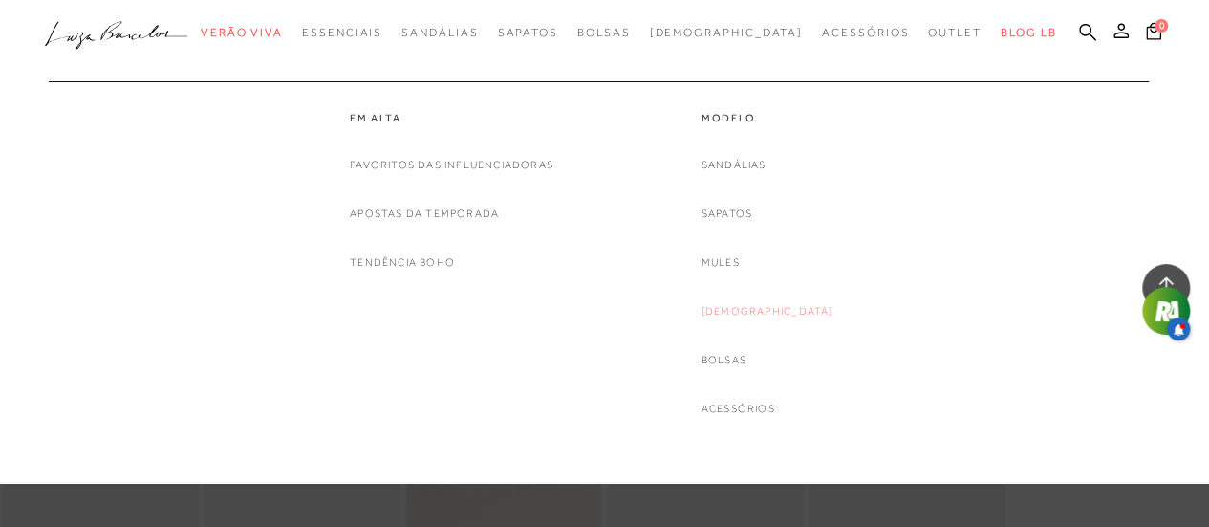
click at [757, 311] on link "[DEMOGRAPHIC_DATA]" at bounding box center [767, 311] width 132 height 20
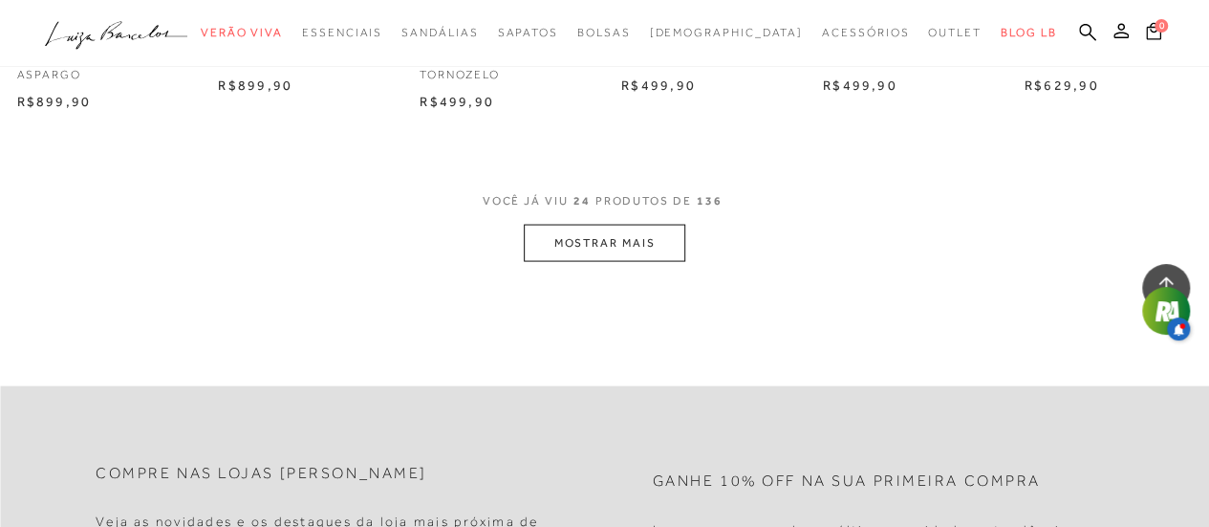
scroll to position [1832, 0]
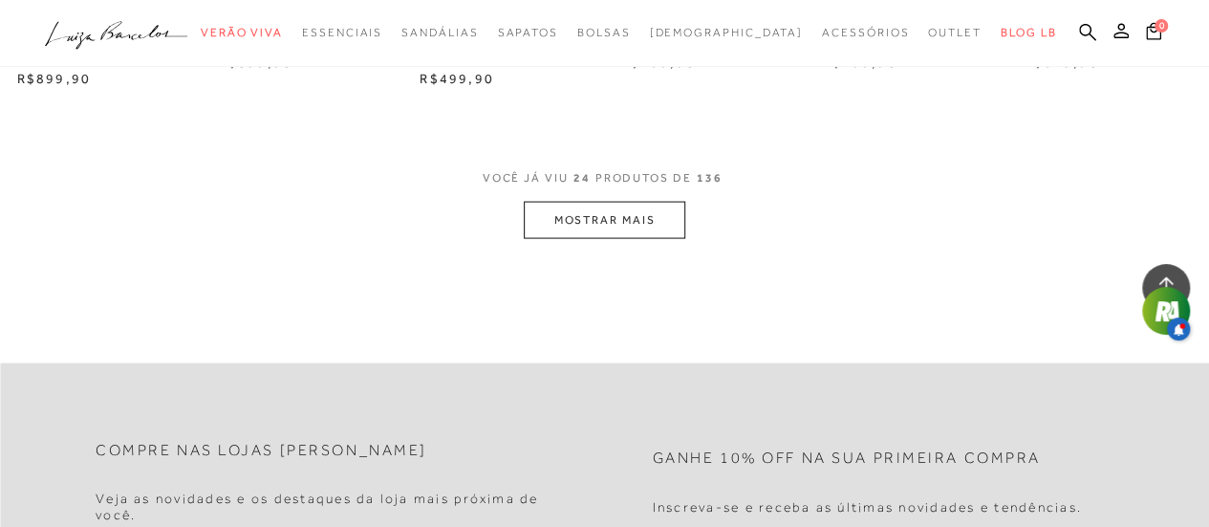
click at [641, 225] on button "MOSTRAR MAIS" at bounding box center [604, 220] width 161 height 37
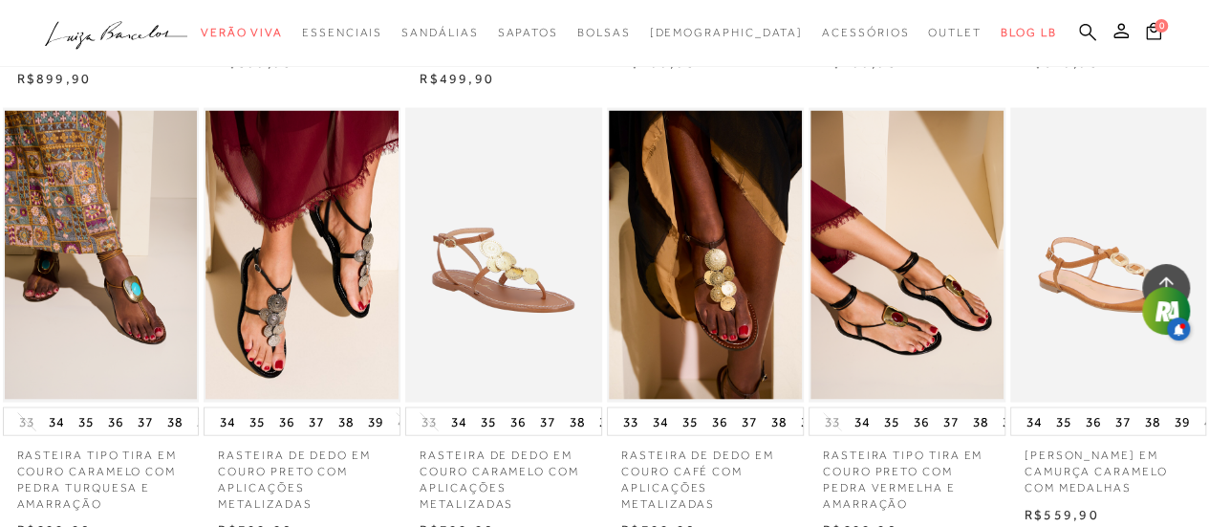
click at [1089, 31] on icon at bounding box center [1087, 31] width 17 height 17
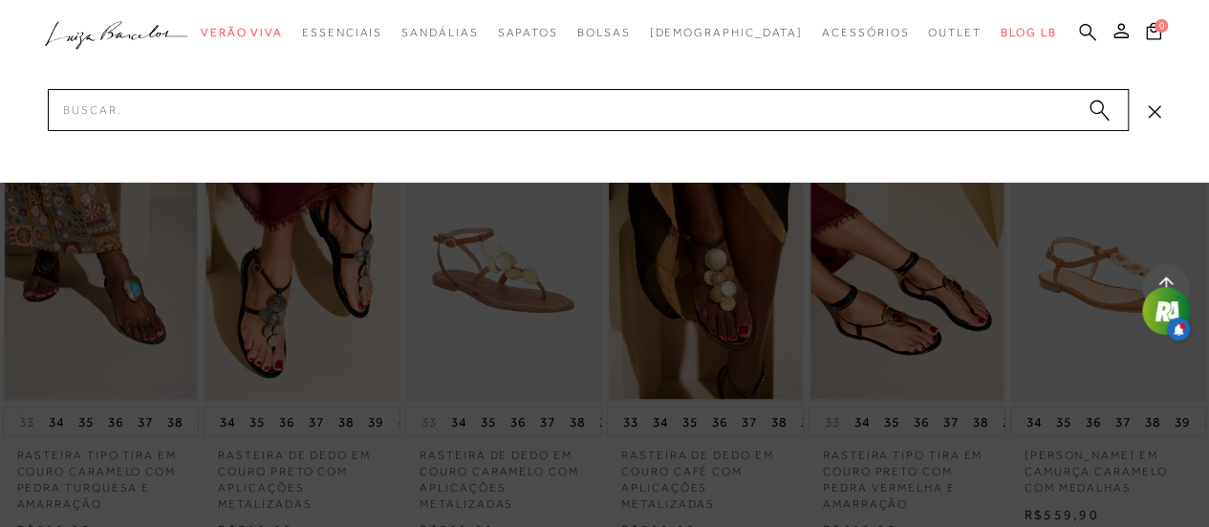
click at [1089, 31] on icon at bounding box center [1087, 31] width 17 height 17
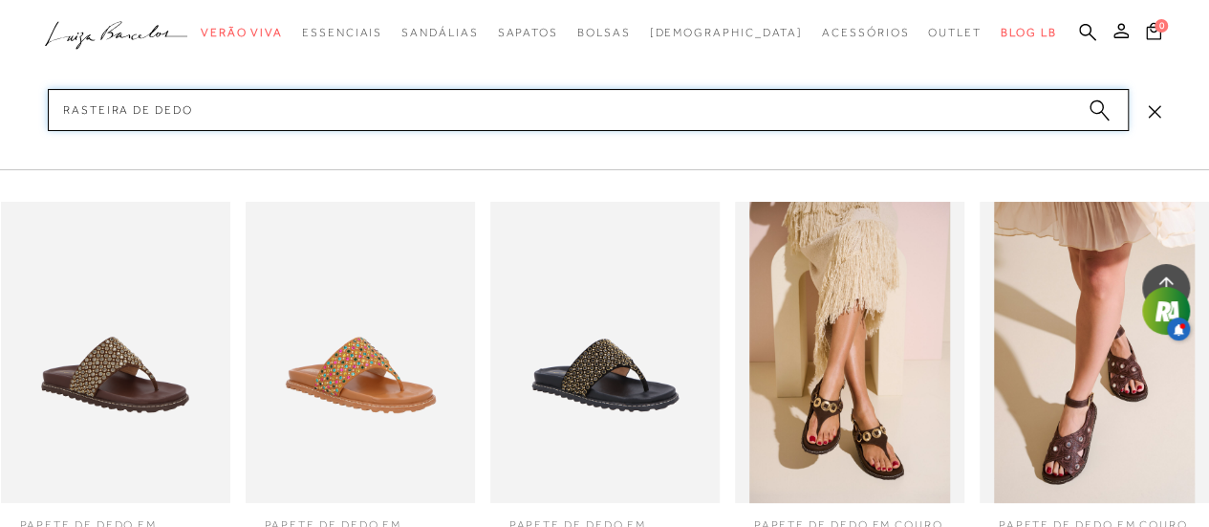
type input "rasteira de dedo"
click at [1095, 103] on circle "submit" at bounding box center [1096, 106] width 13 height 13
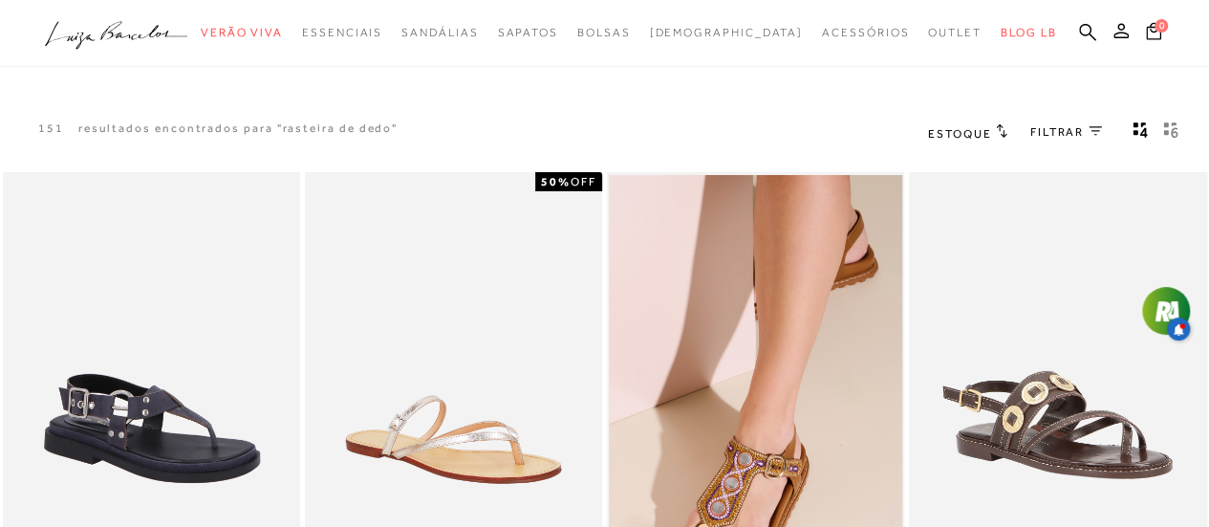
click at [1168, 133] on icon "gridText6Desc" at bounding box center [1170, 129] width 15 height 17
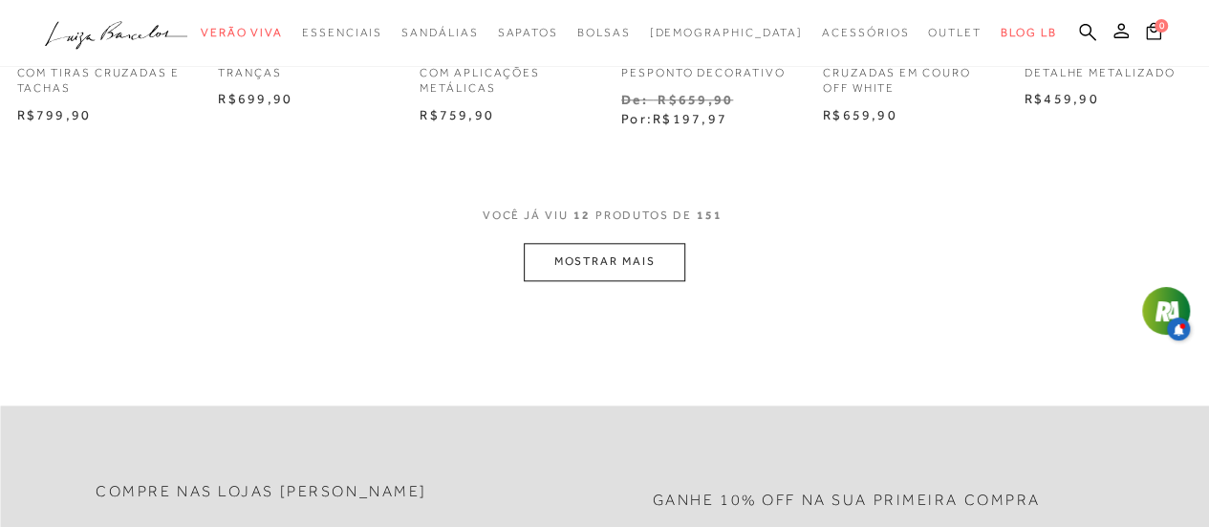
scroll to position [1023, 0]
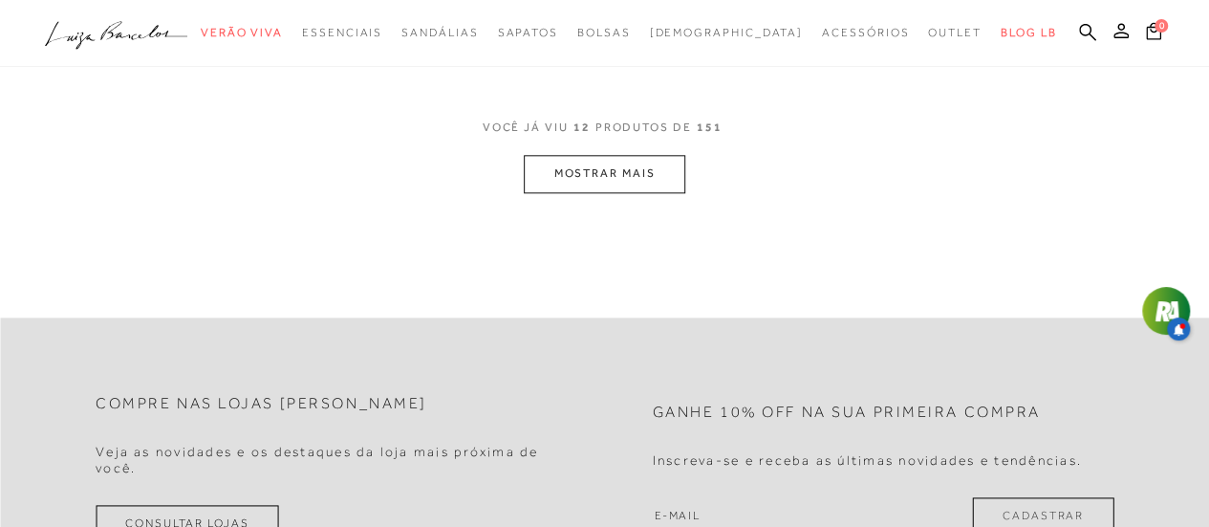
click at [632, 182] on button "MOSTRAR MAIS" at bounding box center [604, 173] width 161 height 37
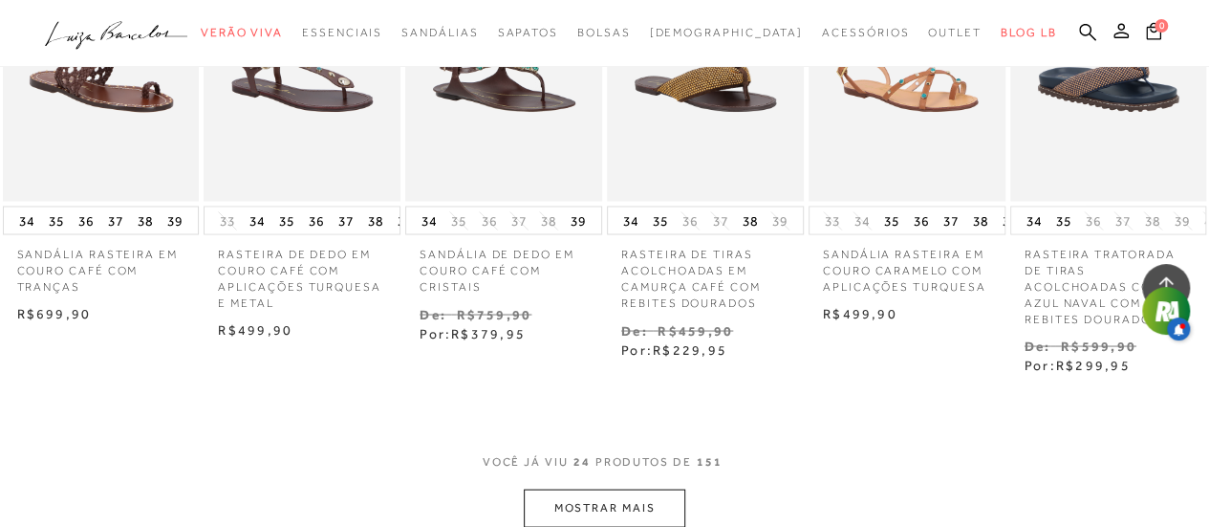
scroll to position [1563, 0]
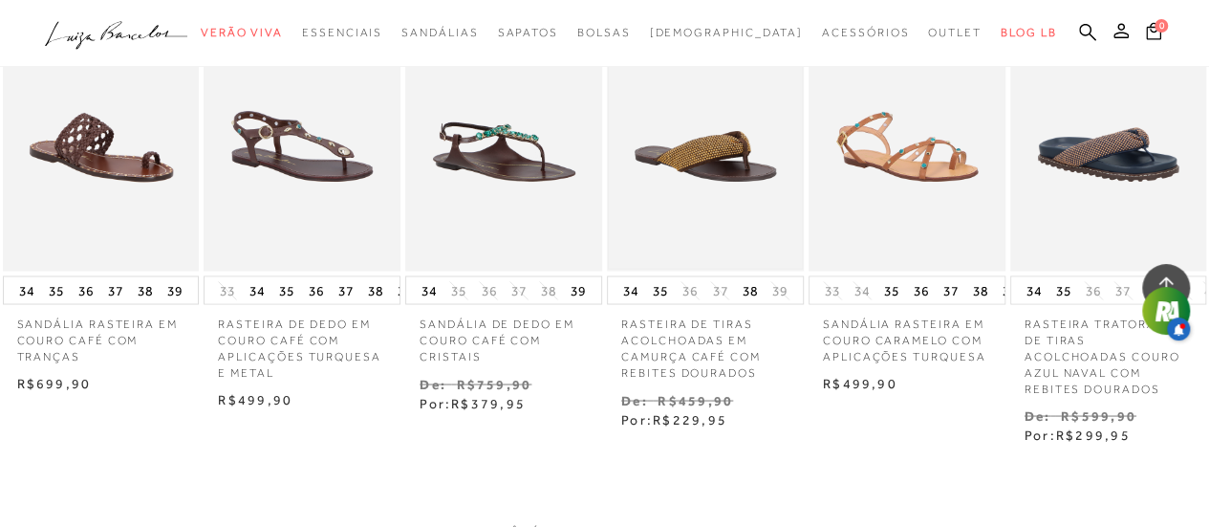
click at [719, 169] on img at bounding box center [705, 124] width 193 height 290
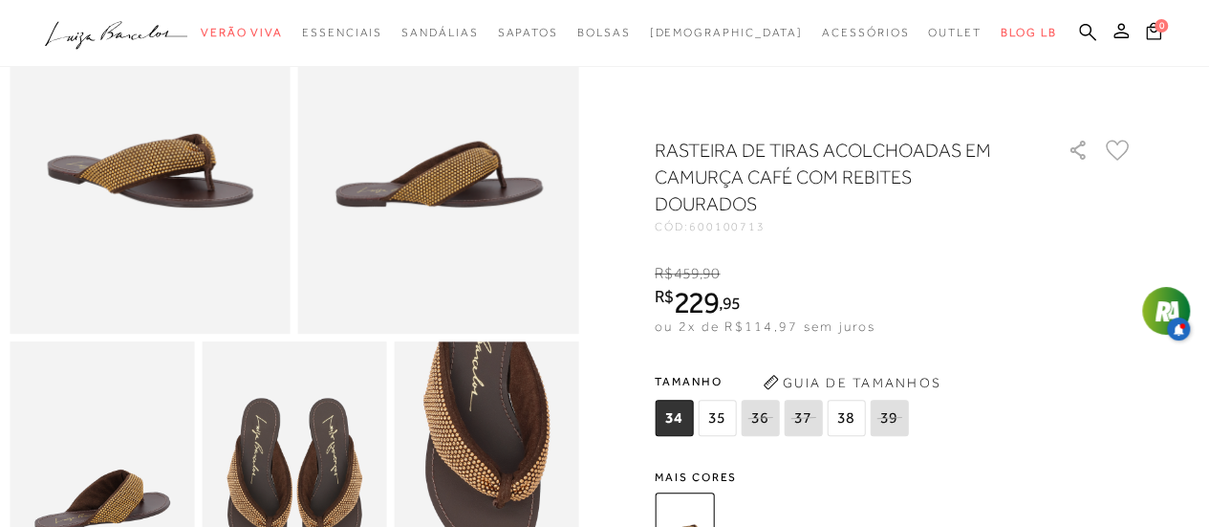
scroll to position [138, 0]
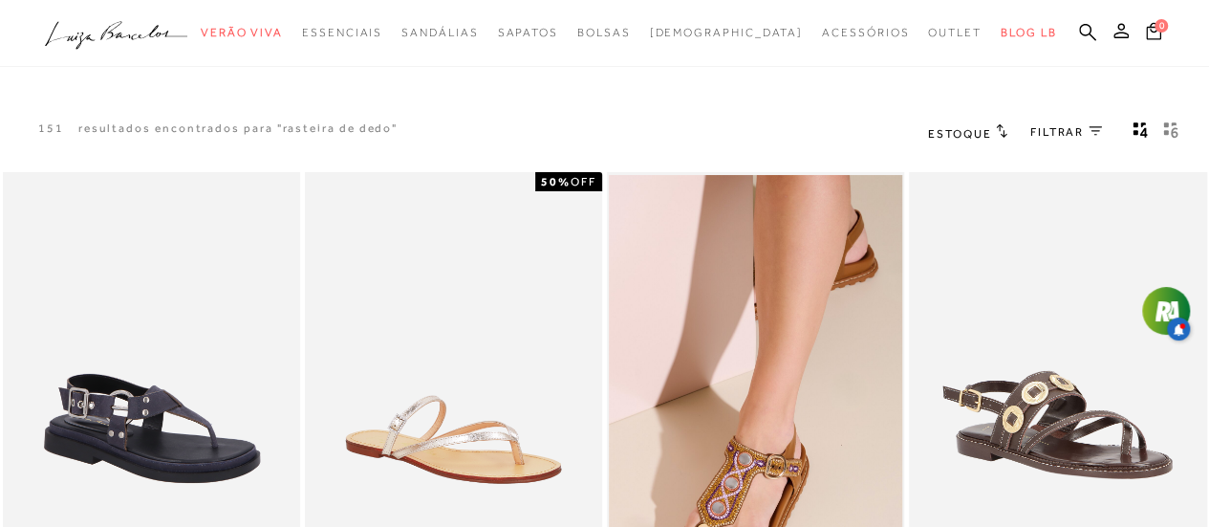
click at [1162, 127] on button "gridText6Desc" at bounding box center [1170, 132] width 27 height 25
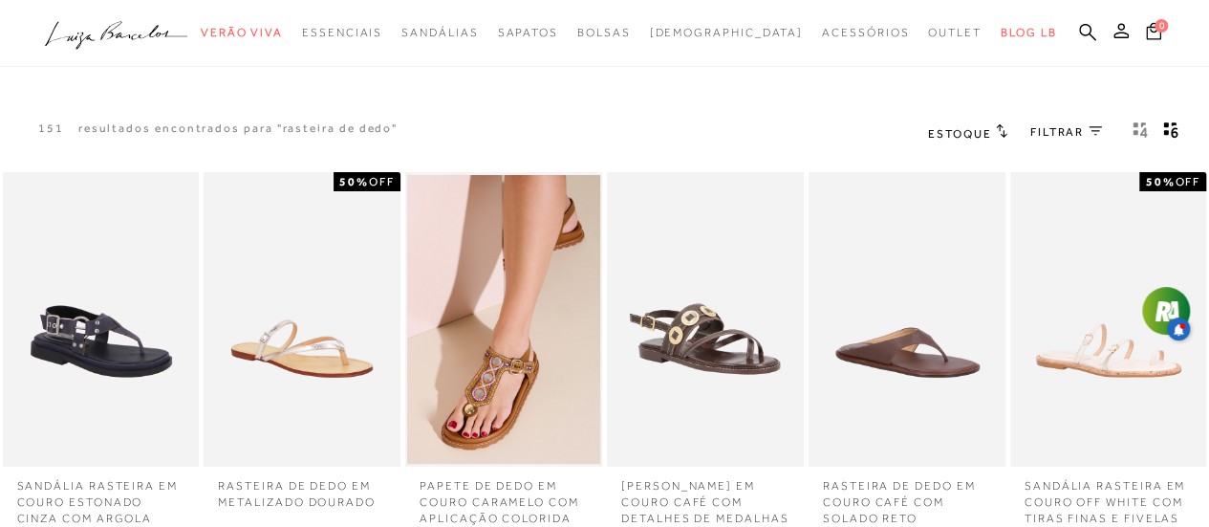
click at [1170, 127] on icon "gridText6Desc" at bounding box center [1170, 129] width 15 height 17
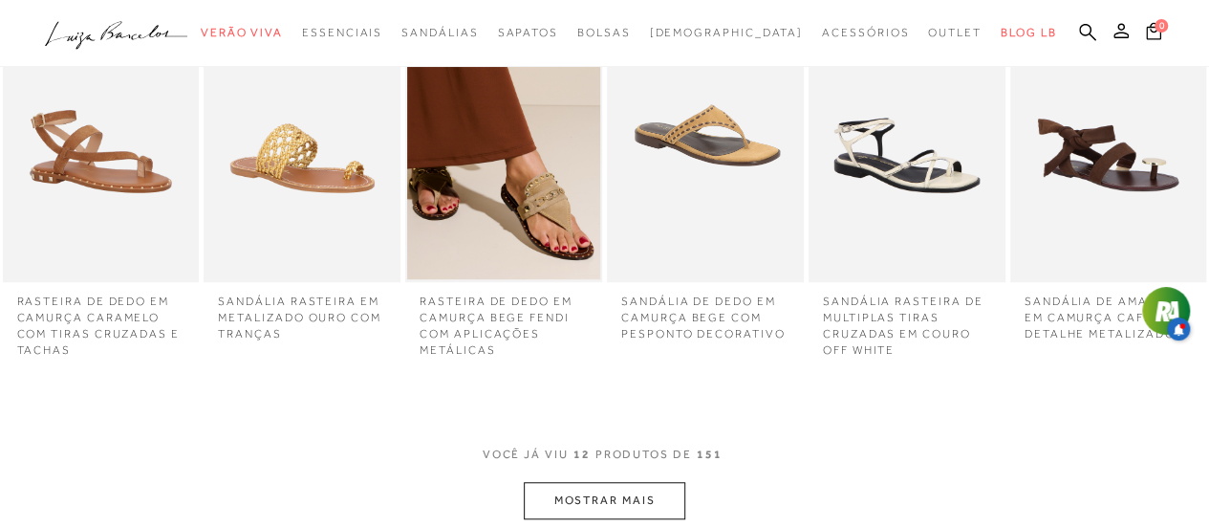
scroll to position [605, 0]
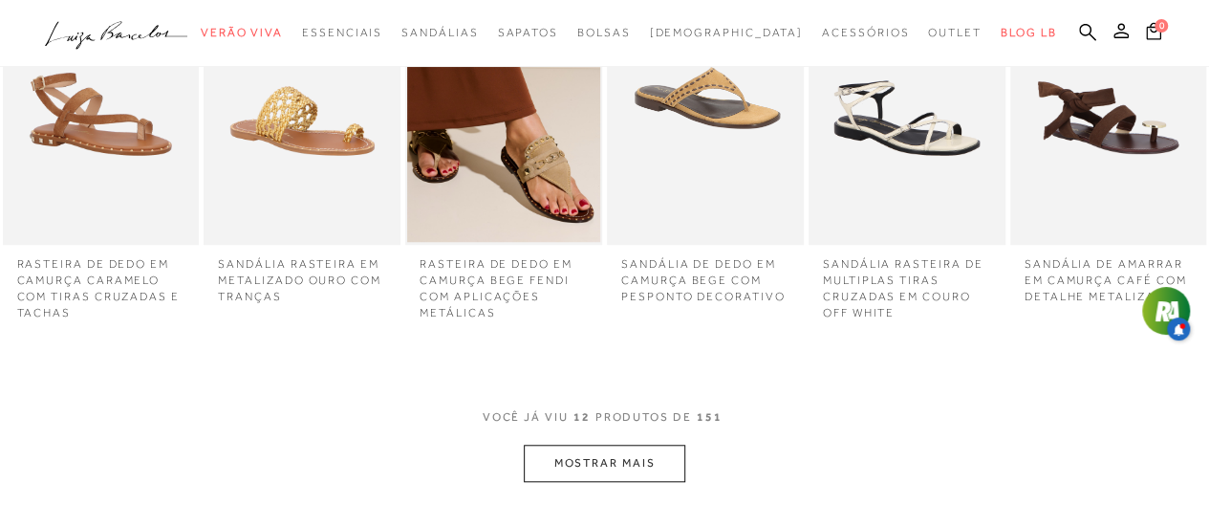
click at [610, 471] on button "MOSTRAR MAIS" at bounding box center [604, 462] width 161 height 37
click at [615, 461] on button "MOSTRAR MAIS" at bounding box center [604, 462] width 161 height 37
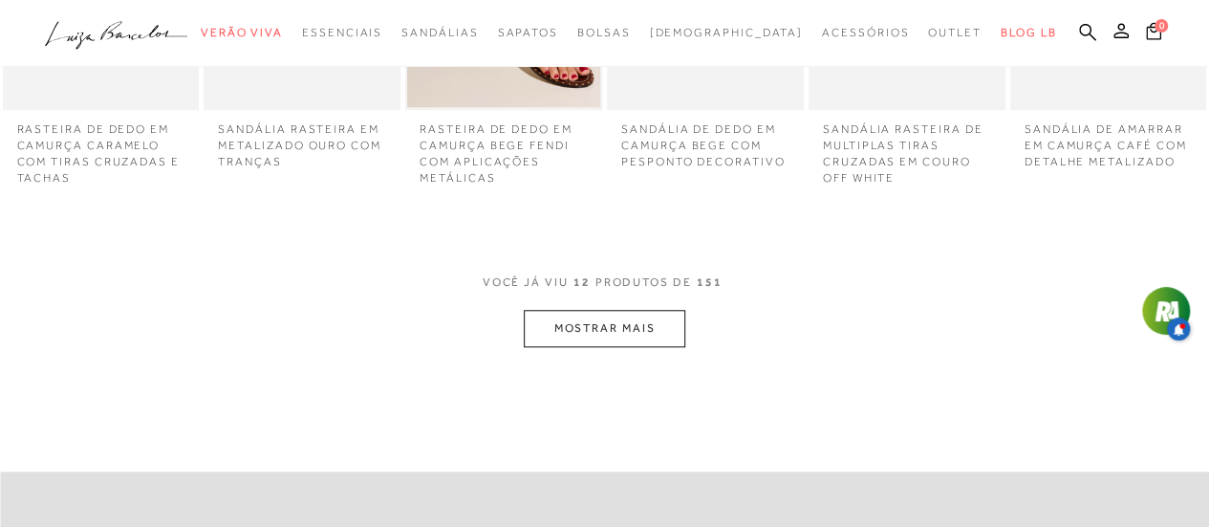
scroll to position [743, 0]
click at [619, 325] on button "MOSTRAR MAIS" at bounding box center [604, 325] width 161 height 37
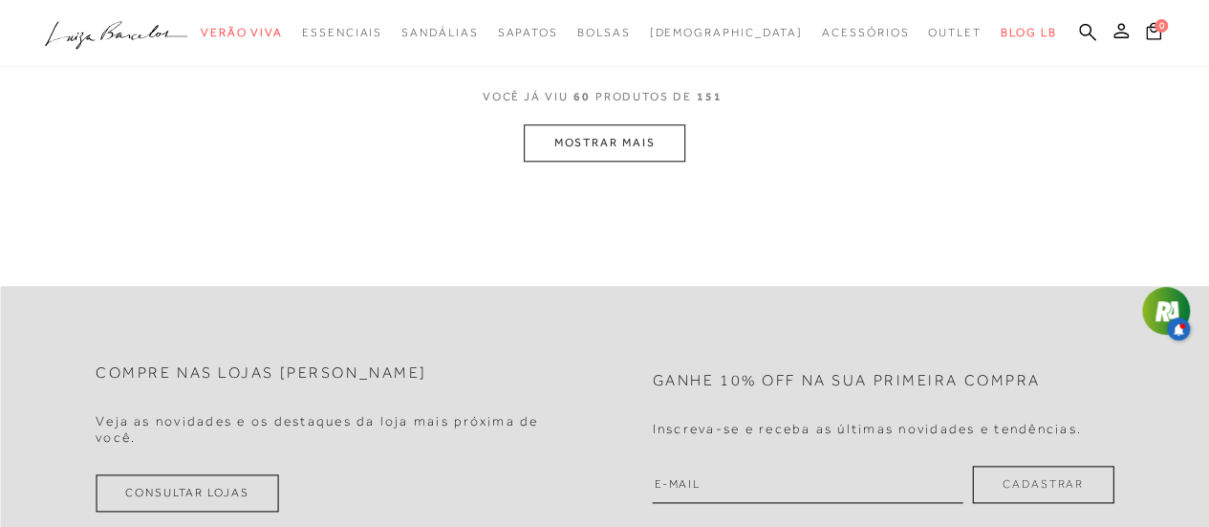
scroll to position [732, 0]
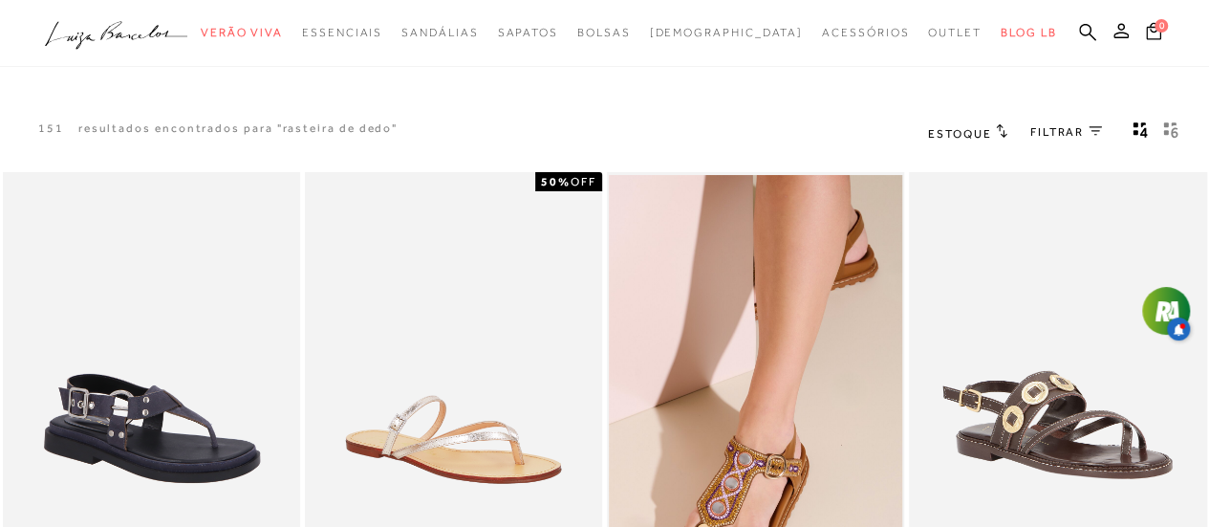
click at [1173, 131] on icon "gridText6Desc" at bounding box center [1170, 129] width 15 height 17
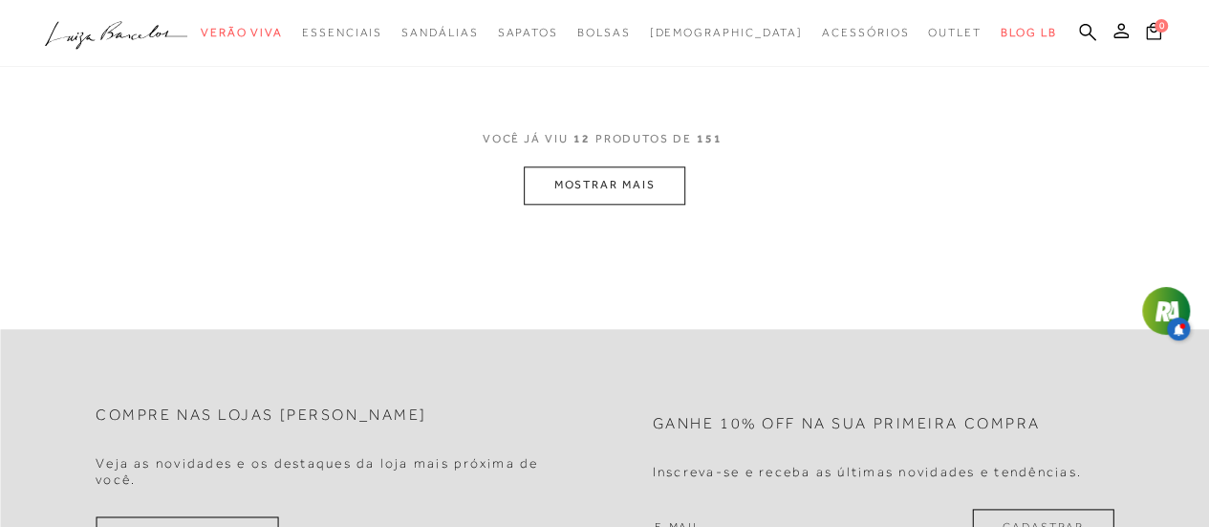
scroll to position [942, 0]
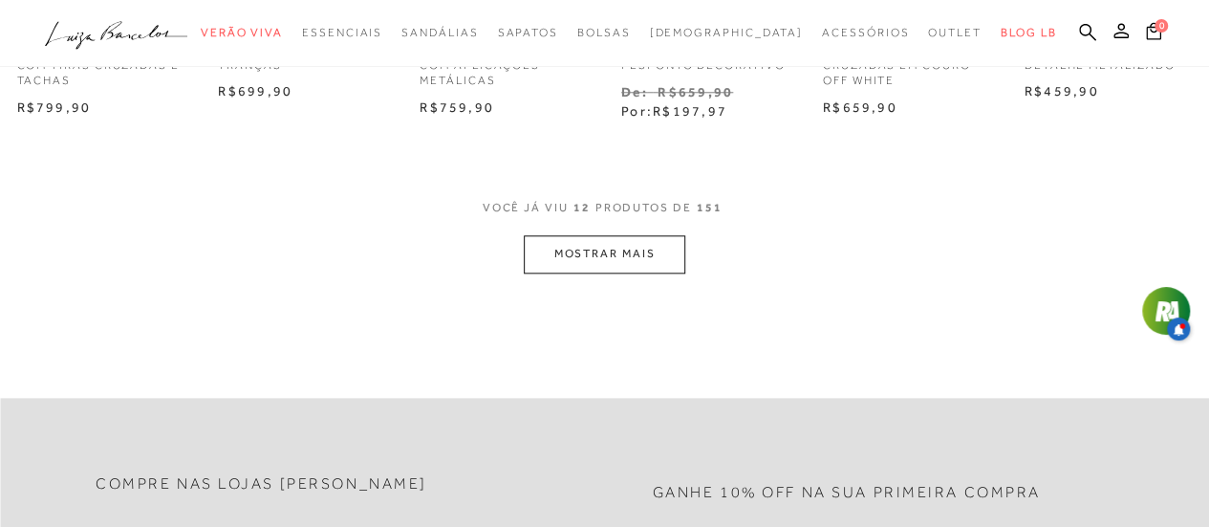
click at [630, 261] on button "MOSTRAR MAIS" at bounding box center [604, 253] width 161 height 37
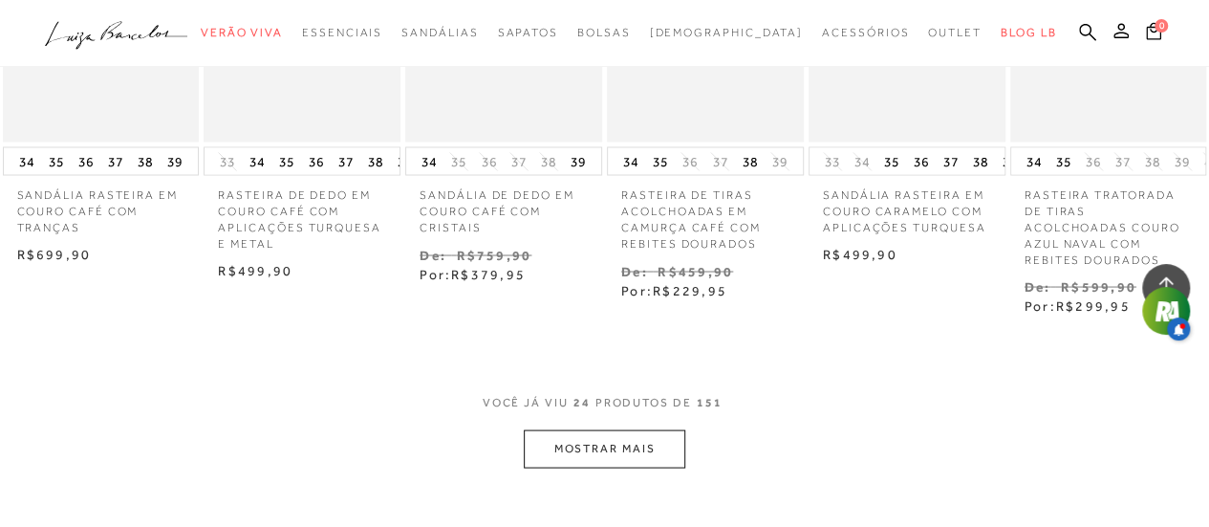
scroll to position [1699, 0]
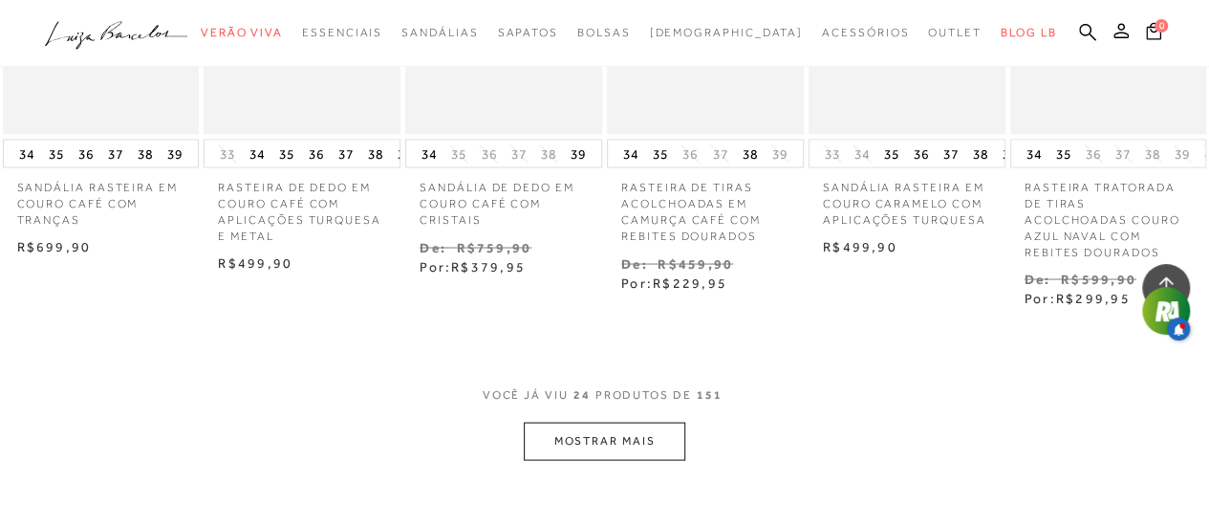
click at [629, 449] on button "MOSTRAR MAIS" at bounding box center [604, 439] width 161 height 37
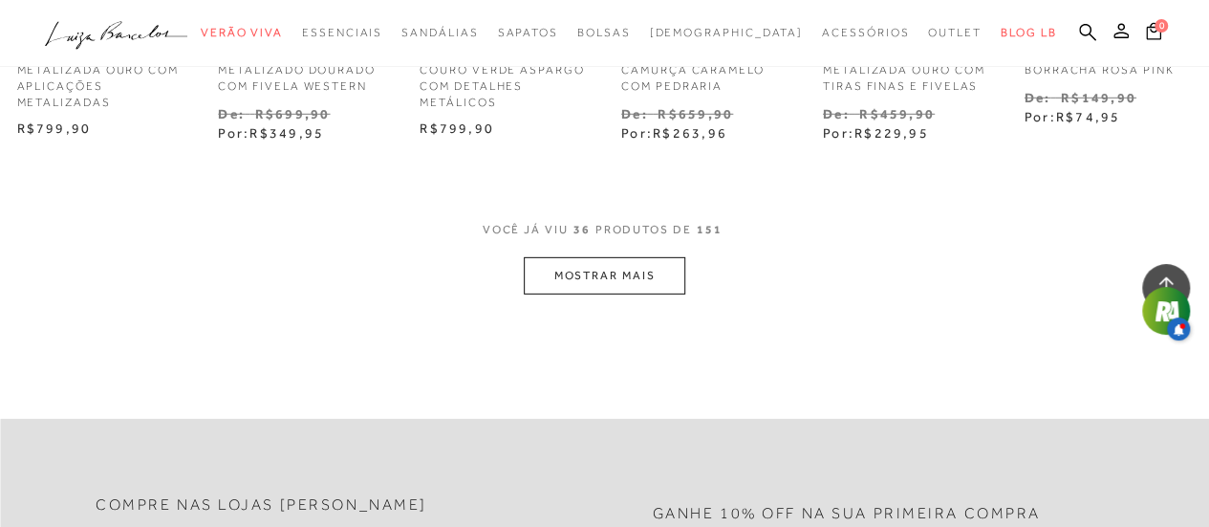
scroll to position [2775, 0]
click at [633, 280] on button "MOSTRAR MAIS" at bounding box center [604, 271] width 161 height 37
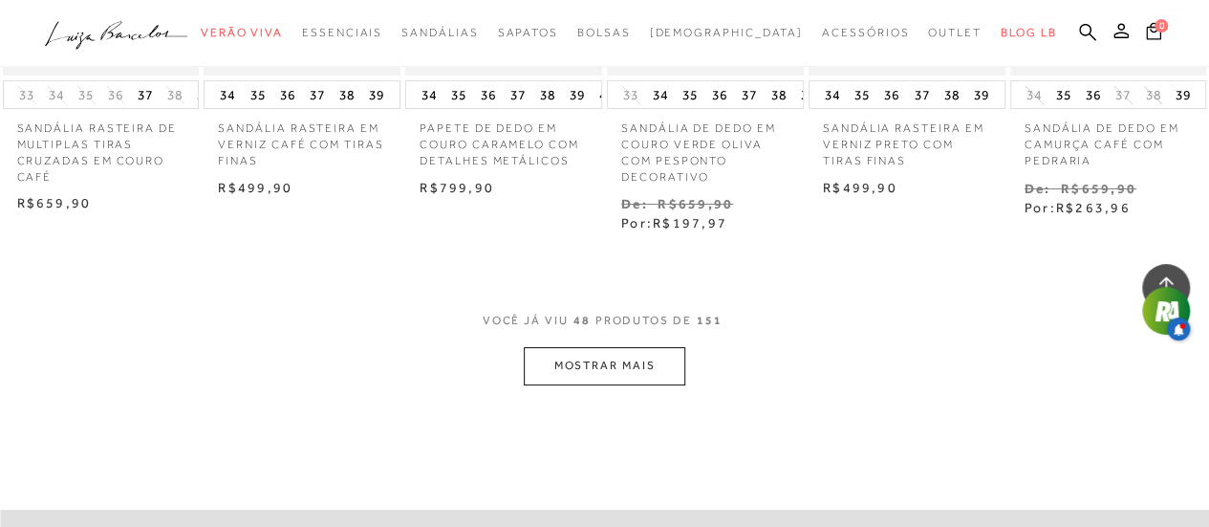
scroll to position [3632, 0]
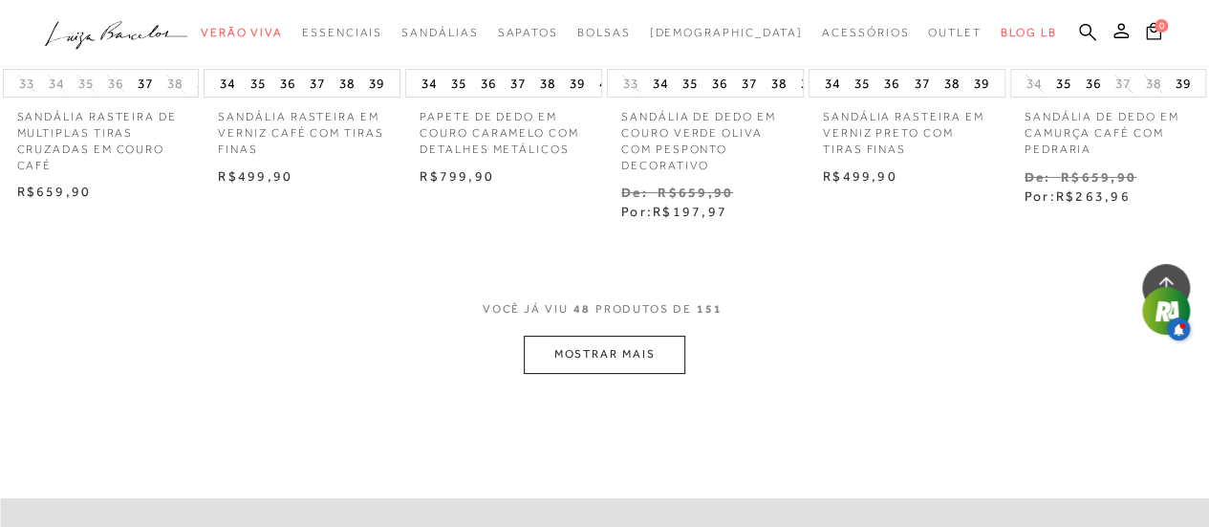
click at [614, 343] on button "MOSTRAR MAIS" at bounding box center [604, 353] width 161 height 37
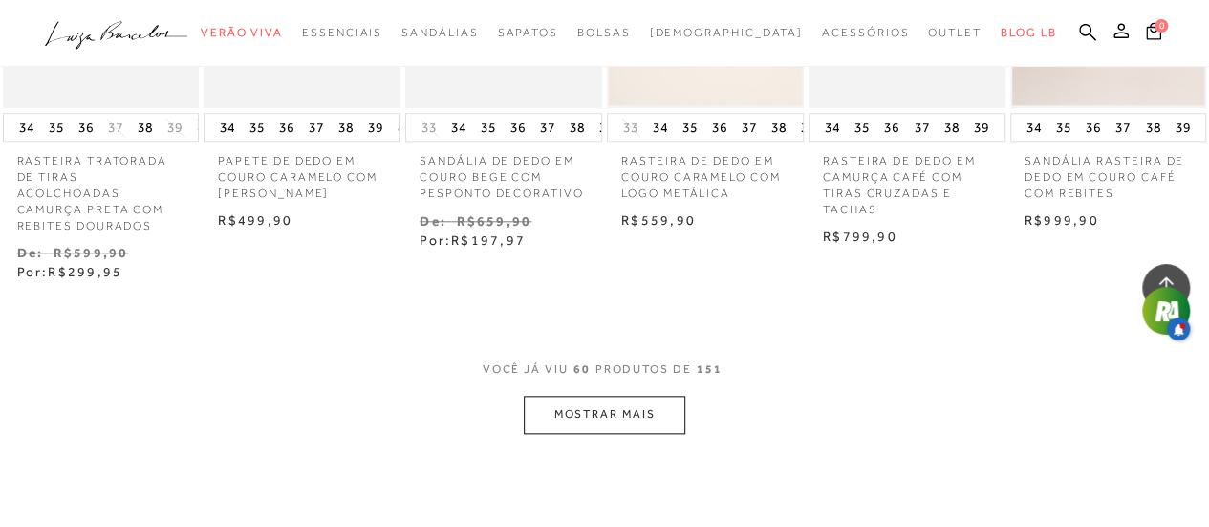
scroll to position [4530, 0]
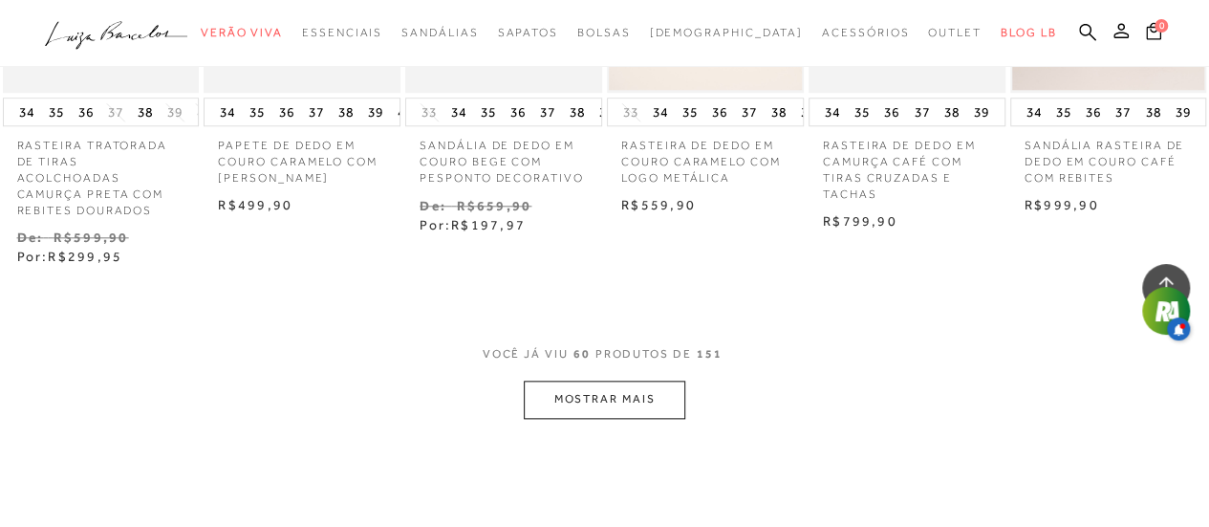
click at [599, 381] on button "MOSTRAR MAIS" at bounding box center [604, 398] width 161 height 37
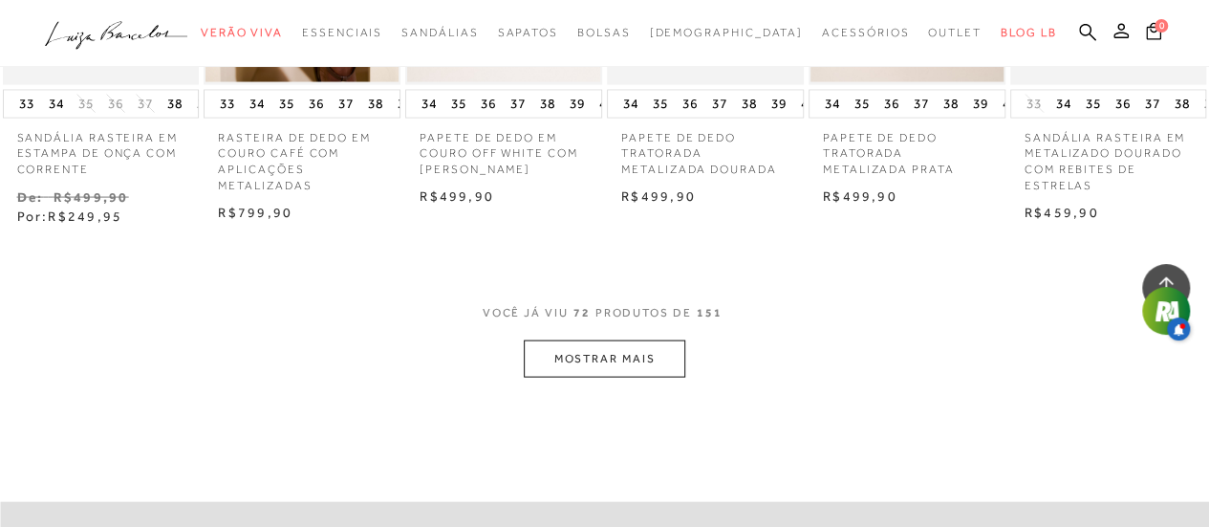
scroll to position [5620, 0]
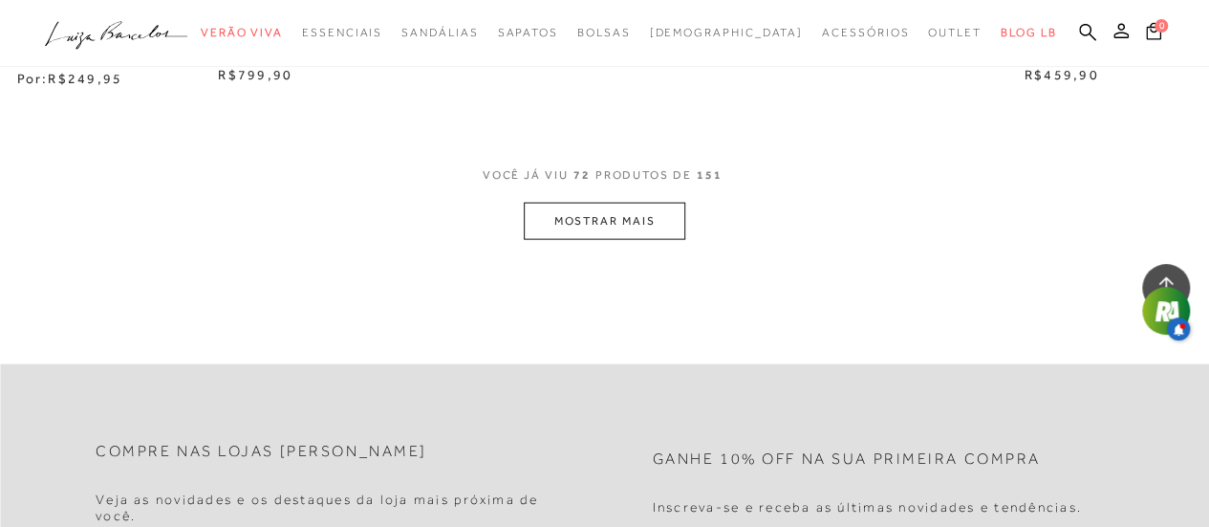
click at [598, 203] on button "MOSTRAR MAIS" at bounding box center [604, 221] width 161 height 37
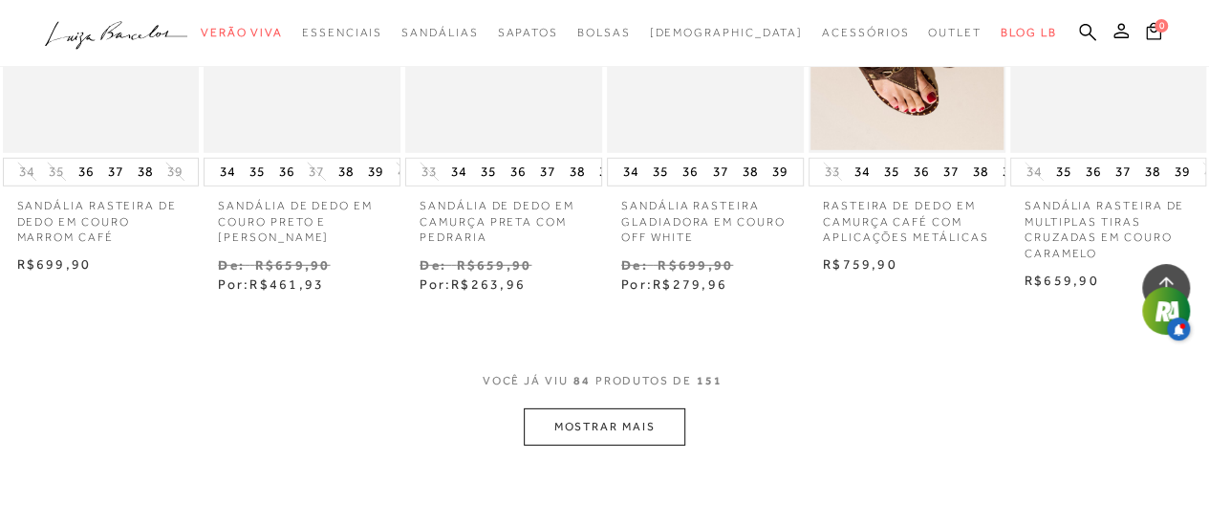
scroll to position [6350, 0]
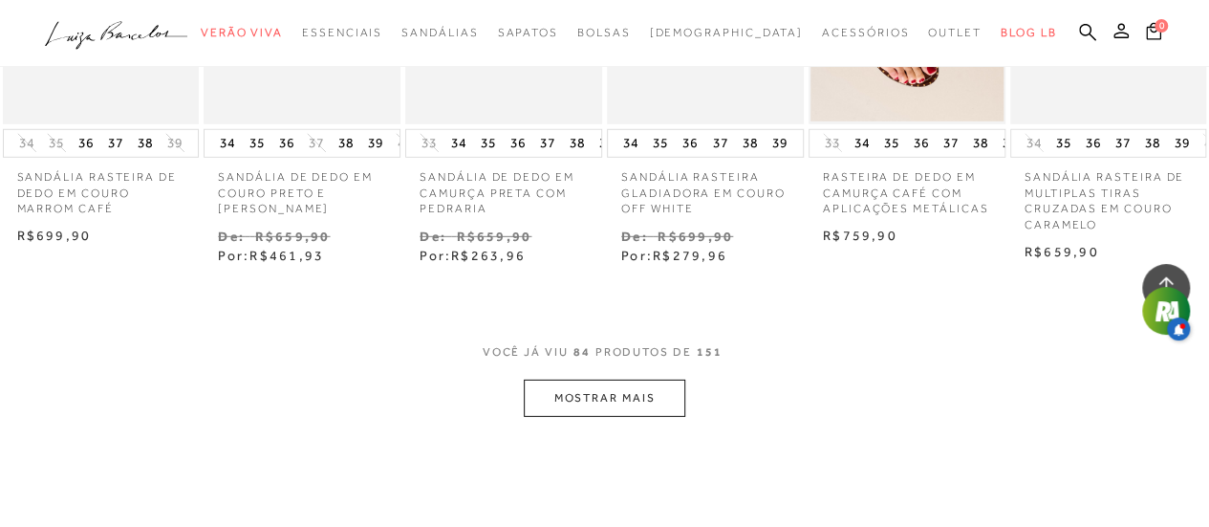
click at [624, 379] on button "MOSTRAR MAIS" at bounding box center [604, 397] width 161 height 37
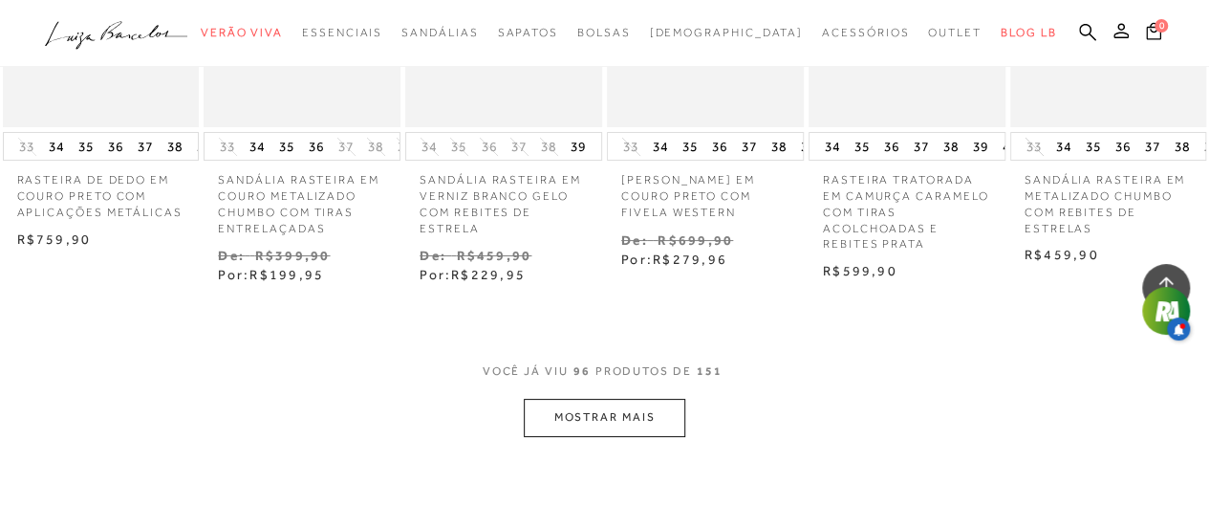
scroll to position [7268, 0]
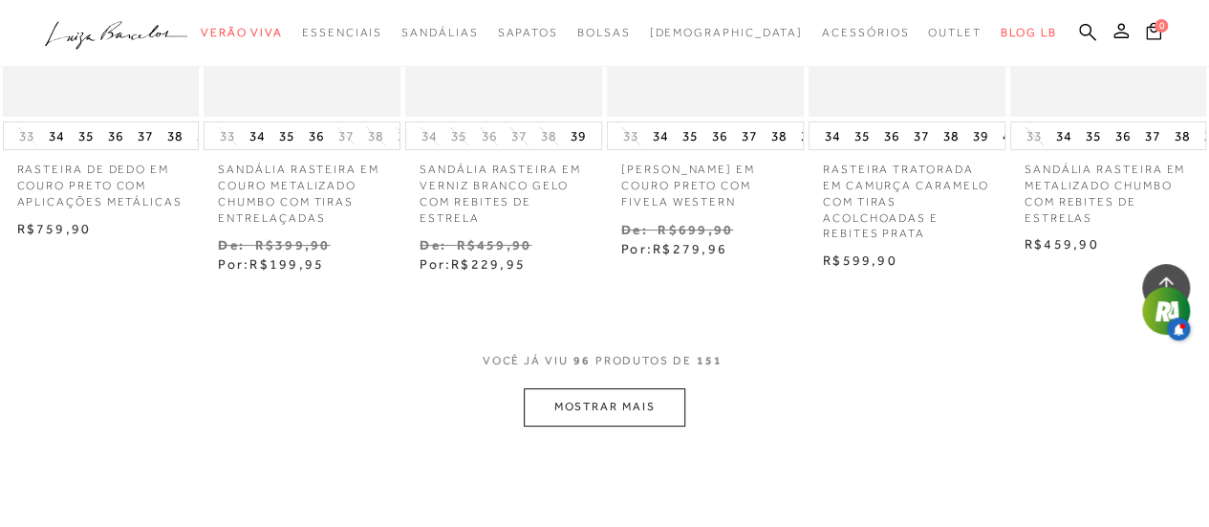
click at [654, 388] on button "MOSTRAR MAIS" at bounding box center [604, 406] width 161 height 37
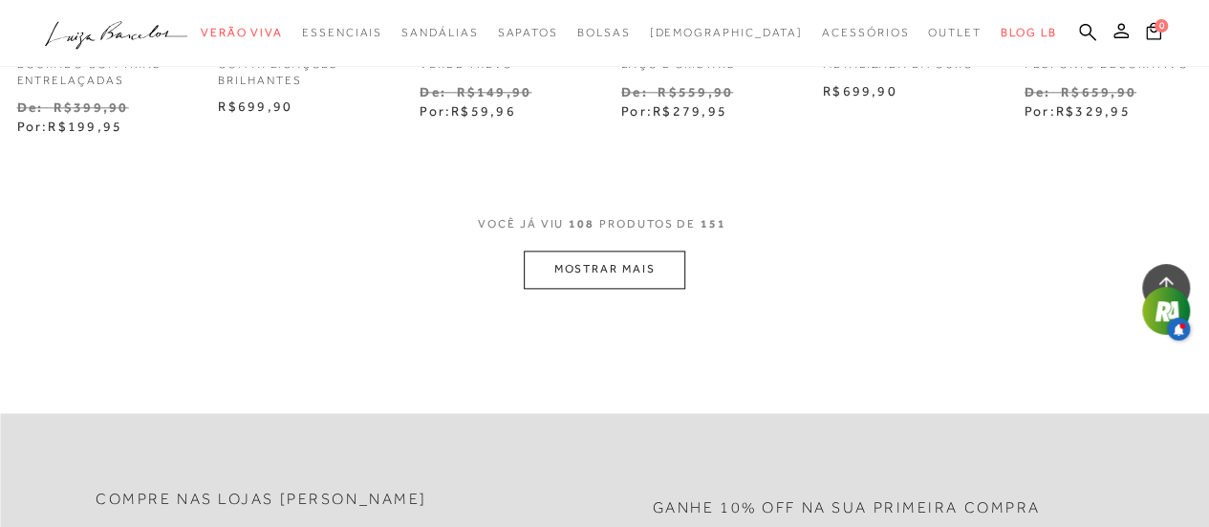
scroll to position [8337, 0]
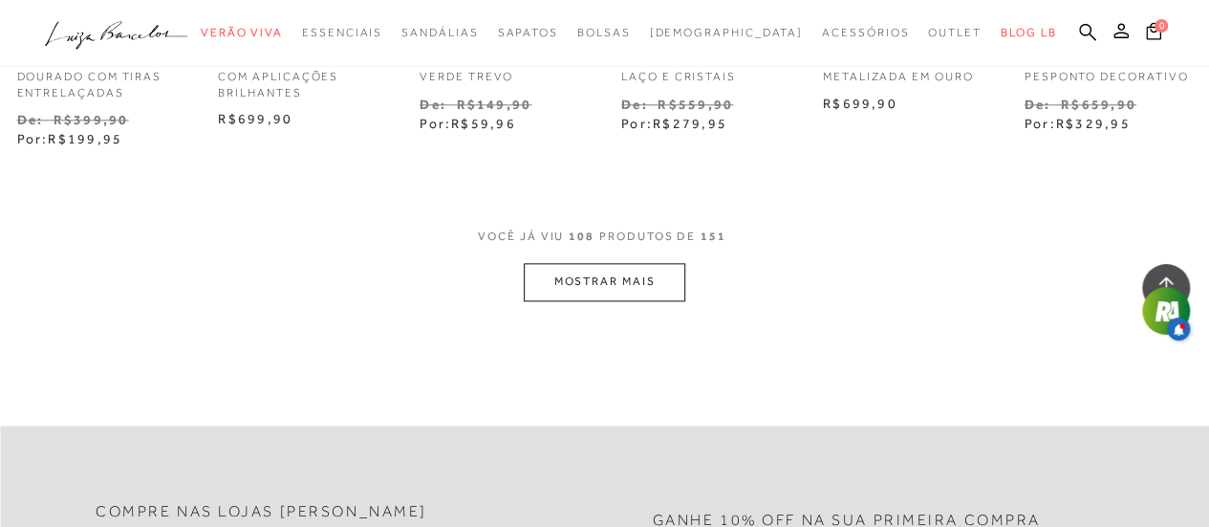
click at [568, 263] on button "MOSTRAR MAIS" at bounding box center [604, 281] width 161 height 37
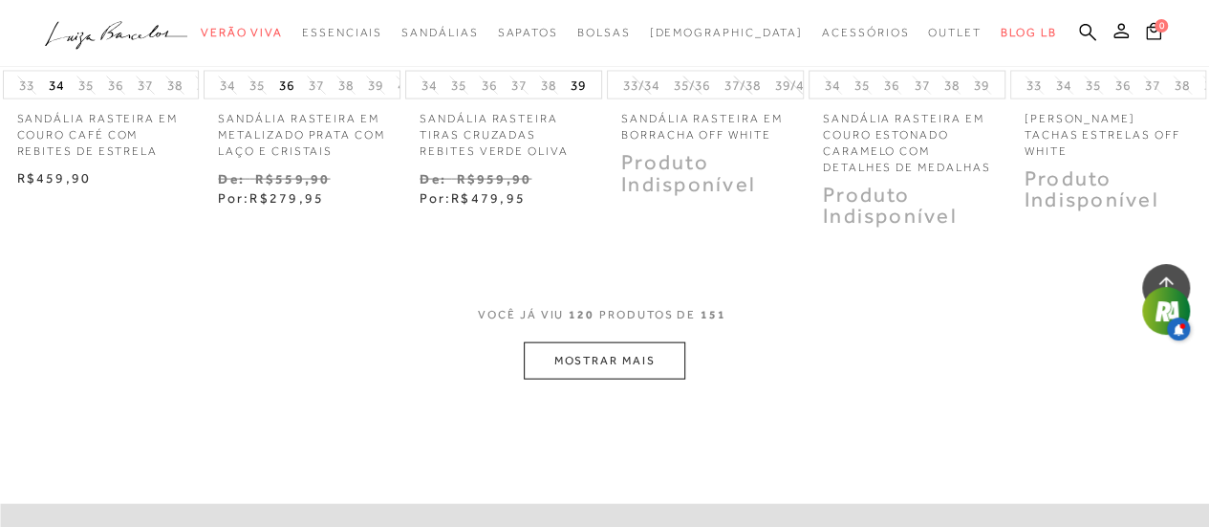
scroll to position [9229, 0]
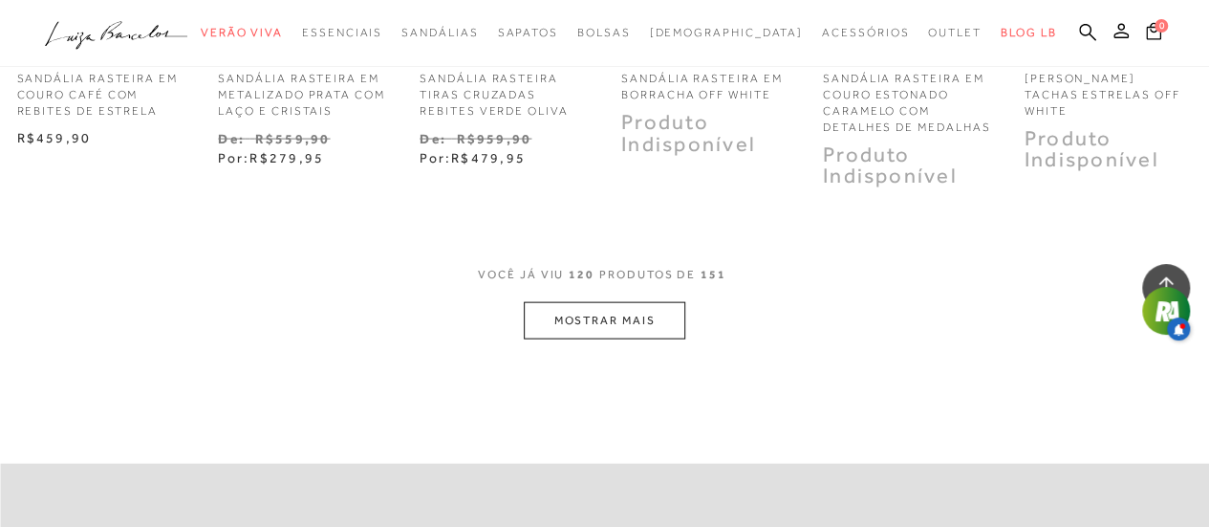
click at [616, 302] on button "MOSTRAR MAIS" at bounding box center [604, 320] width 161 height 37
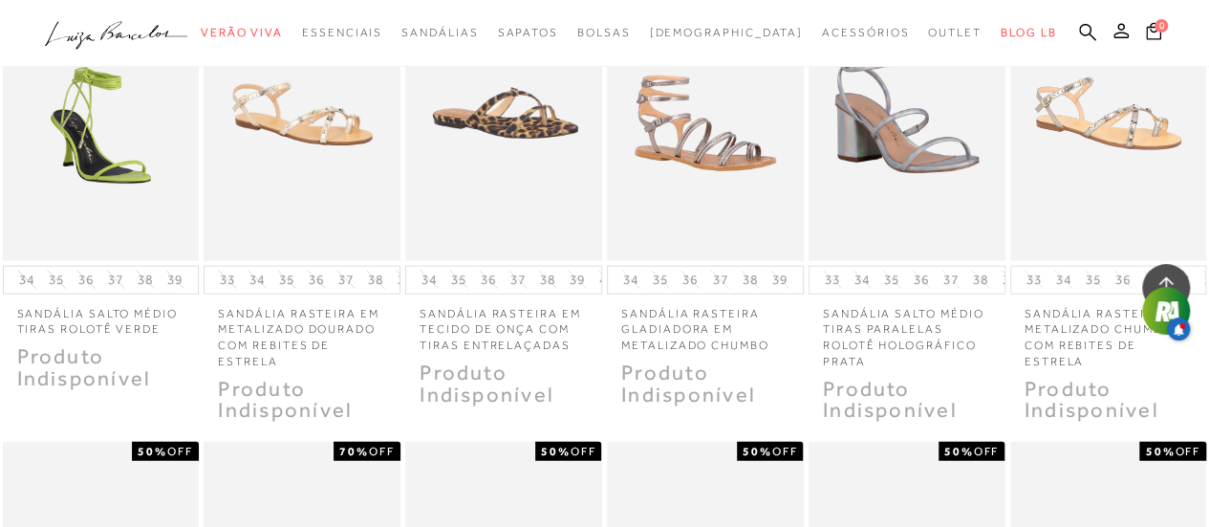
scroll to position [4116, 0]
